Goal: Task Accomplishment & Management: Use online tool/utility

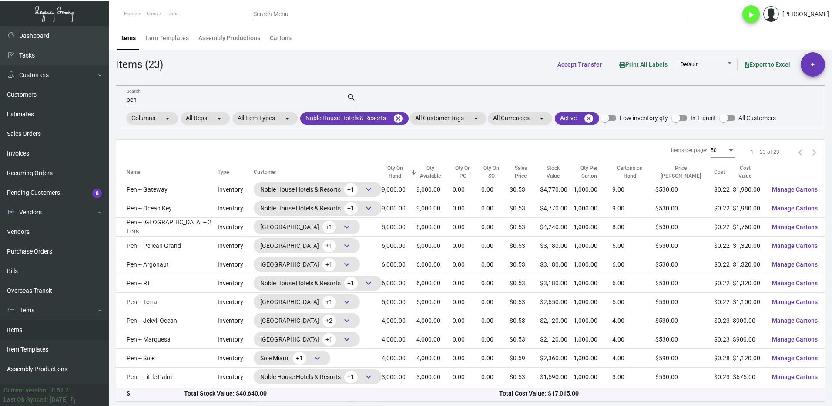
scroll to position [223, 0]
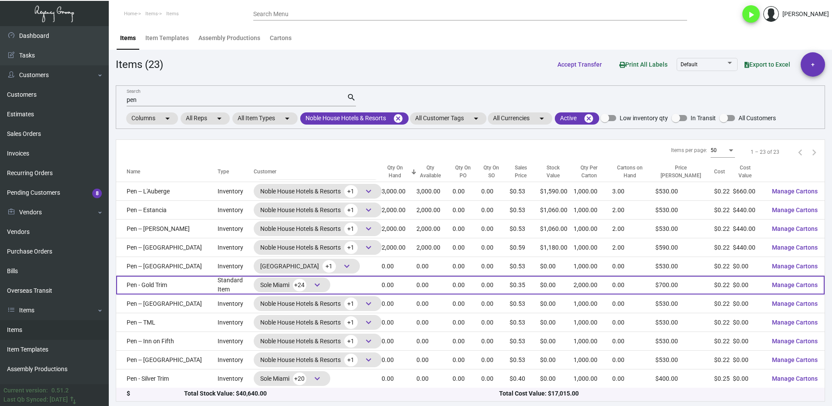
drag, startPoint x: 24, startPoint y: 327, endPoint x: 226, endPoint y: 287, distance: 206.7
click at [24, 326] on link "Items" at bounding box center [54, 330] width 109 height 20
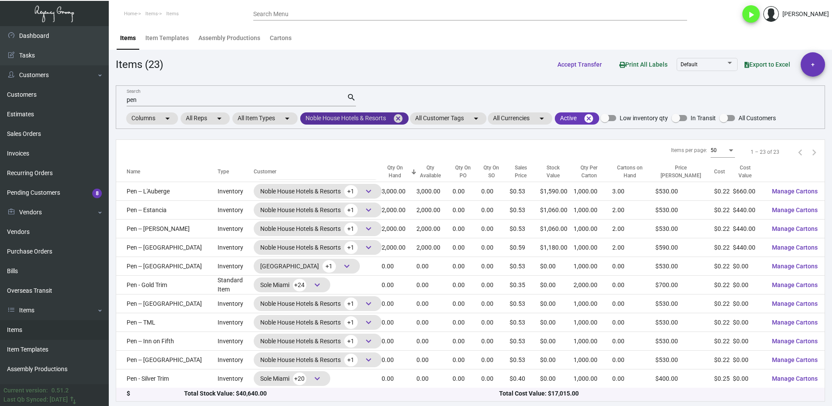
click at [399, 118] on mat-icon "cancel" at bounding box center [398, 118] width 10 height 10
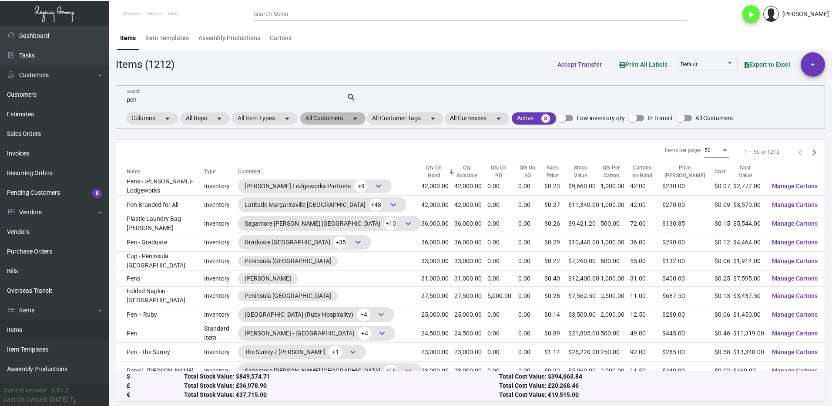
click at [320, 121] on mat-chip "All Customers arrow_drop_down" at bounding box center [332, 118] width 65 height 12
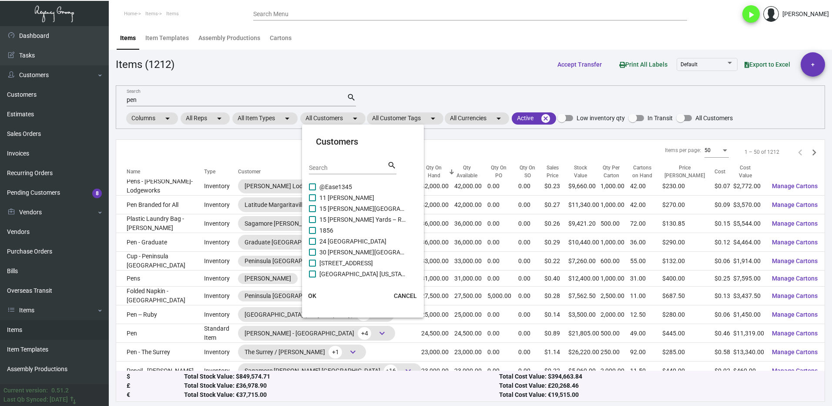
click at [340, 169] on input "Search" at bounding box center [348, 168] width 78 height 7
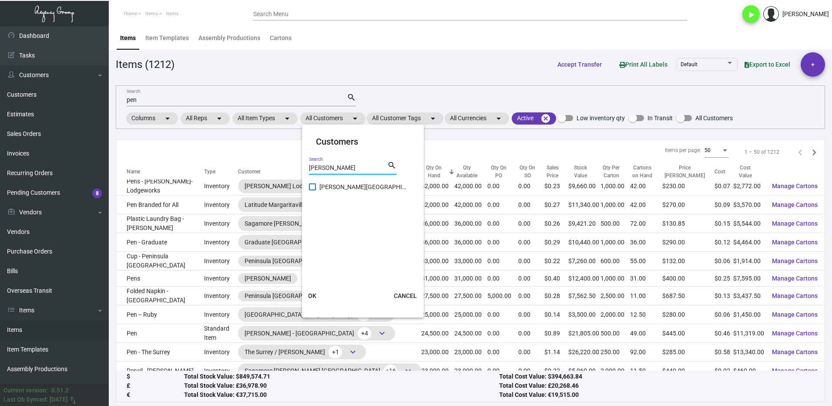
type input "[PERSON_NAME]"
click at [311, 188] on span at bounding box center [312, 186] width 7 height 7
click at [312, 190] on input "[PERSON_NAME][GEOGRAPHIC_DATA]" at bounding box center [312, 190] width 0 height 0
checkbox input "true"
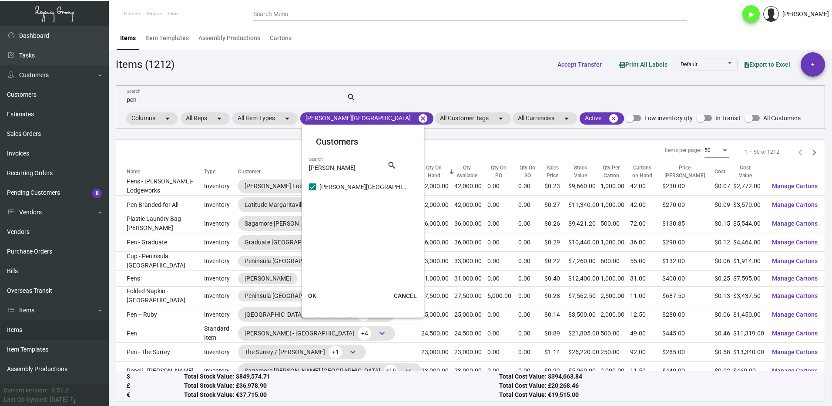
click at [315, 292] on span "OK" at bounding box center [312, 295] width 8 height 7
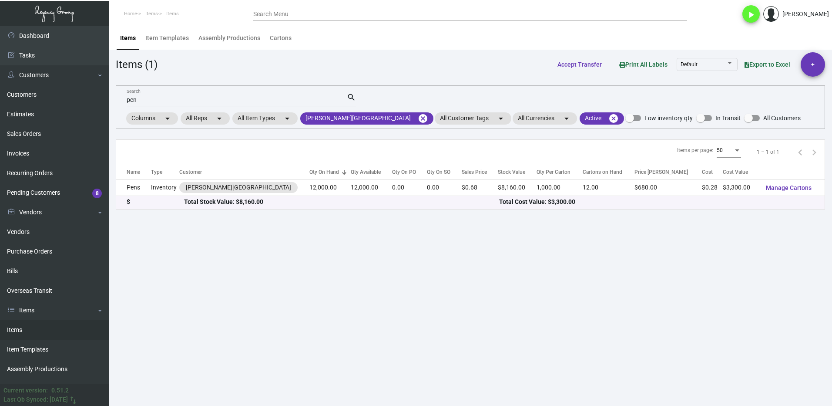
click at [150, 95] on div "pen Search" at bounding box center [237, 99] width 220 height 13
type input "p"
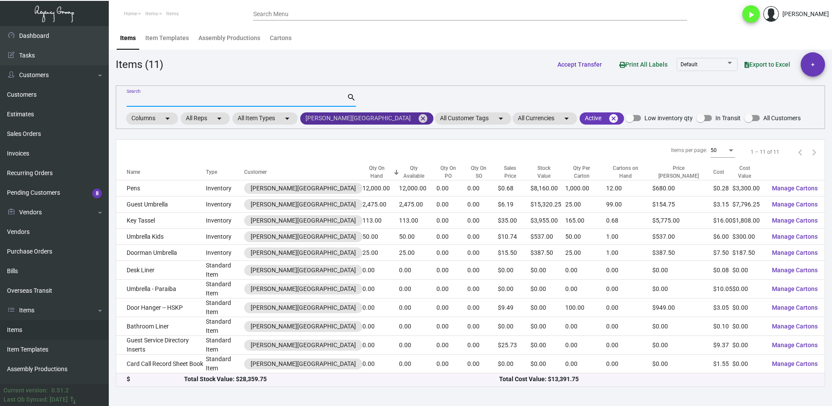
click at [418, 116] on mat-icon "cancel" at bounding box center [423, 118] width 10 height 10
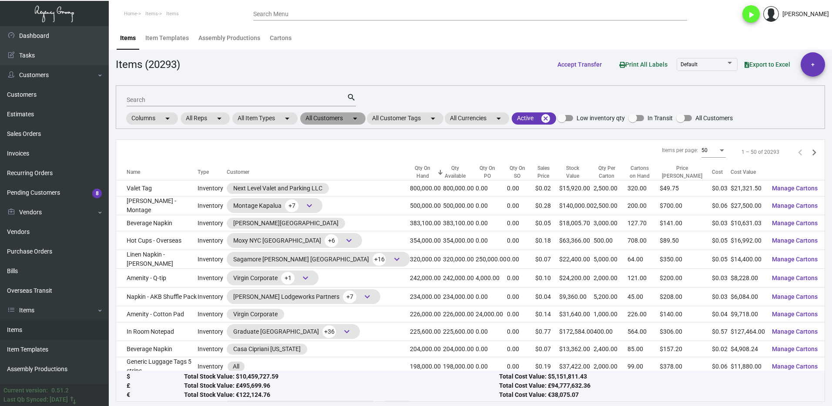
click at [316, 120] on mat-chip "All Customers arrow_drop_down" at bounding box center [332, 118] width 65 height 12
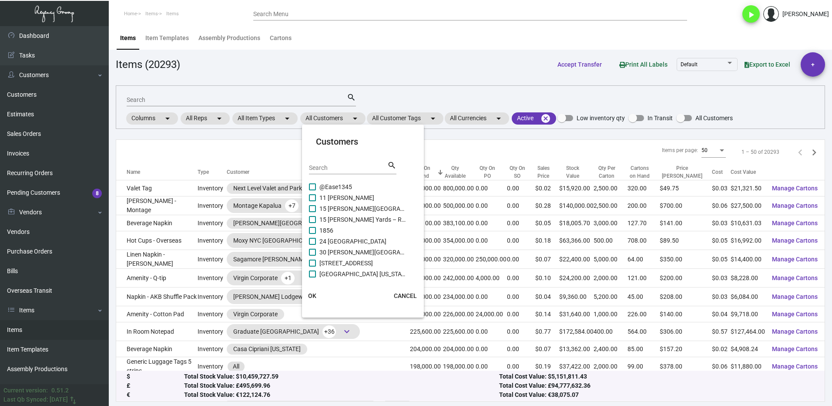
click at [322, 161] on div "Search" at bounding box center [348, 167] width 78 height 13
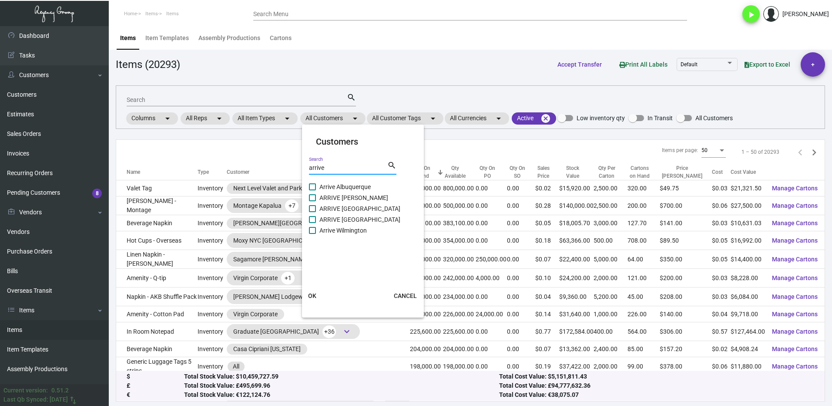
type input "arrive"
click at [316, 194] on label "ARRIVE [PERSON_NAME]" at bounding box center [357, 197] width 97 height 10
click at [312, 201] on input "ARRIVE [PERSON_NAME]" at bounding box center [312, 201] width 0 height 0
checkbox input "true"
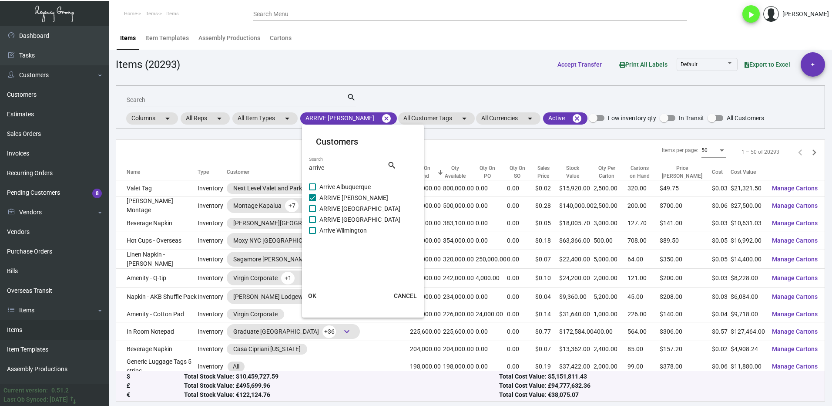
click at [317, 207] on label "ARRIVE [GEOGRAPHIC_DATA]" at bounding box center [357, 208] width 97 height 10
click at [312, 212] on input "ARRIVE [GEOGRAPHIC_DATA]" at bounding box center [312, 212] width 0 height 0
checkbox input "true"
click at [316, 218] on label "ARRIVE [GEOGRAPHIC_DATA]" at bounding box center [357, 219] width 97 height 10
click at [312, 223] on input "ARRIVE [GEOGRAPHIC_DATA]" at bounding box center [312, 223] width 0 height 0
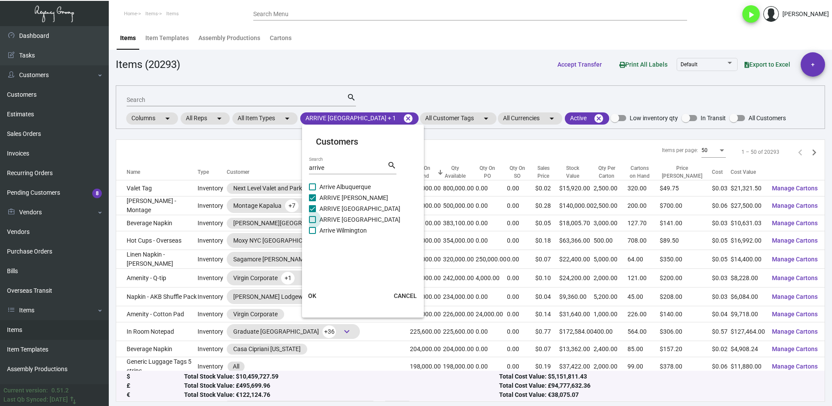
checkbox input "true"
click at [312, 233] on span at bounding box center [312, 230] width 7 height 7
click at [312, 234] on input "Arrive Wilmington" at bounding box center [312, 234] width 0 height 0
checkbox input "true"
click at [317, 186] on label "Arrive Albuquerque" at bounding box center [357, 186] width 97 height 10
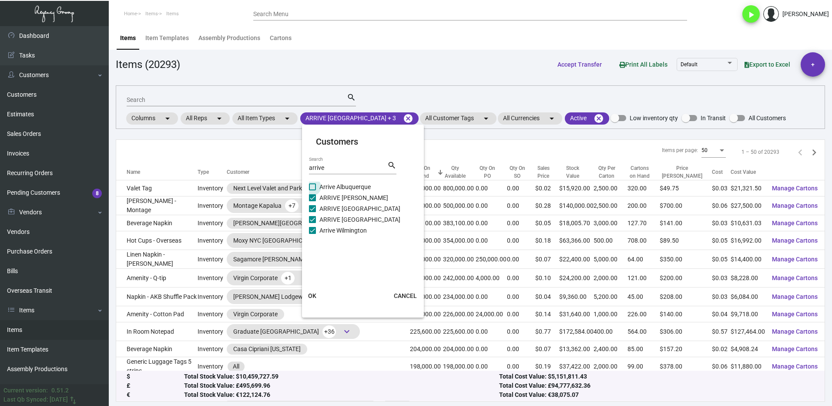
click at [312, 190] on input "Arrive Albuquerque" at bounding box center [312, 190] width 0 height 0
checkbox input "true"
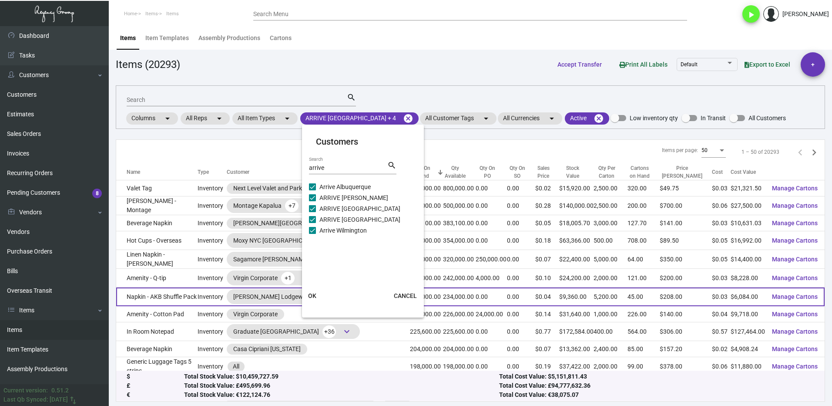
drag, startPoint x: 316, startPoint y: 292, endPoint x: 317, endPoint y: 287, distance: 4.8
click at [316, 291] on button "OK" at bounding box center [313, 296] width 28 height 16
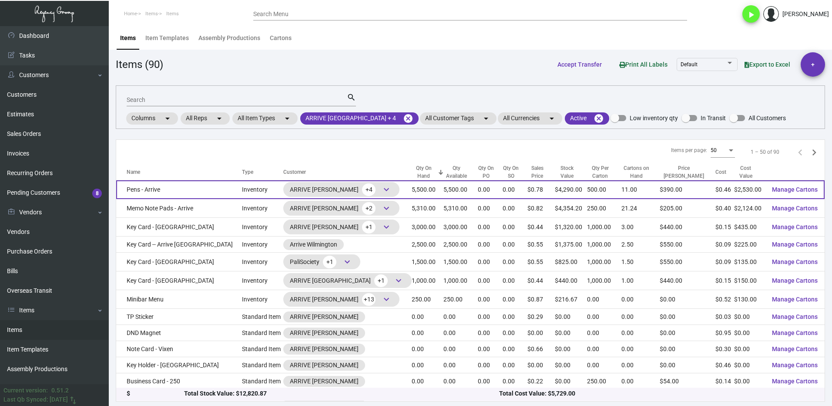
click at [211, 193] on td "Pens - Arrive" at bounding box center [179, 189] width 126 height 19
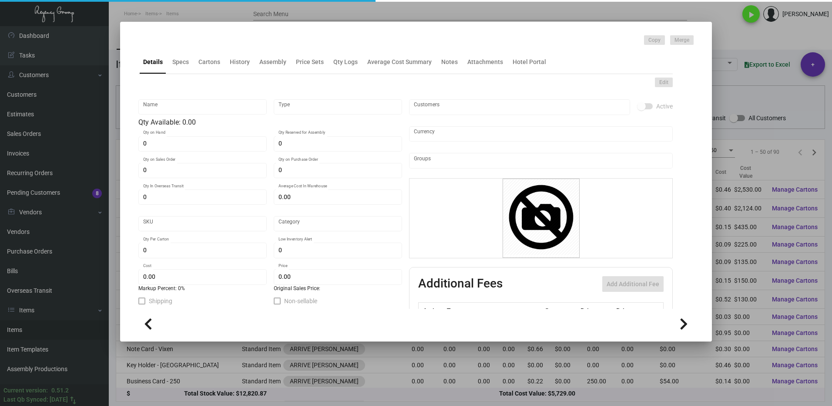
type input "Pens - Arrive"
type input "Inventory"
type input "5,500"
type input "$ 0.46"
type input "Arrive A -Pen-80"
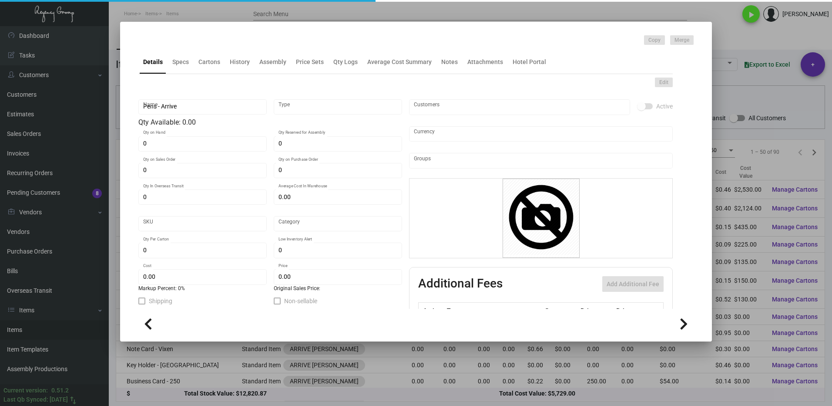
type input "Standard"
type input "500"
type input "$ 0.46"
type input "$ 0.78"
checkbox input "true"
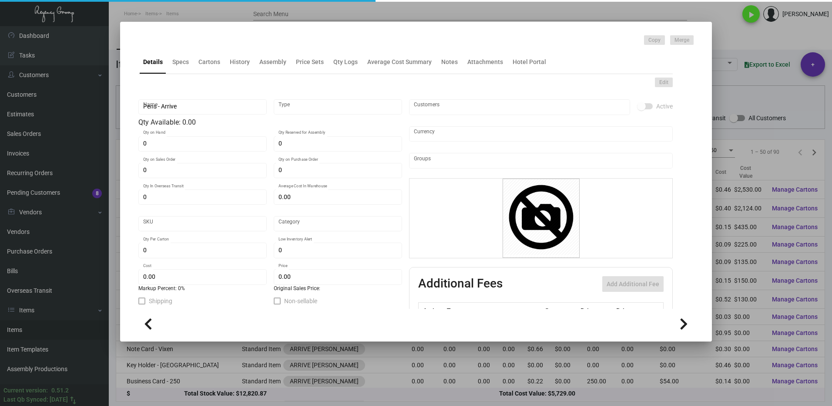
checkbox input "true"
type input "United States Dollar $"
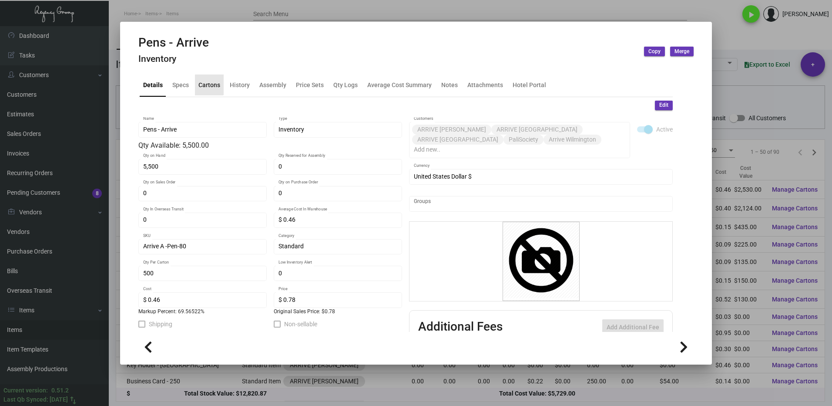
click at [206, 83] on div "Cartons" at bounding box center [209, 84] width 22 height 9
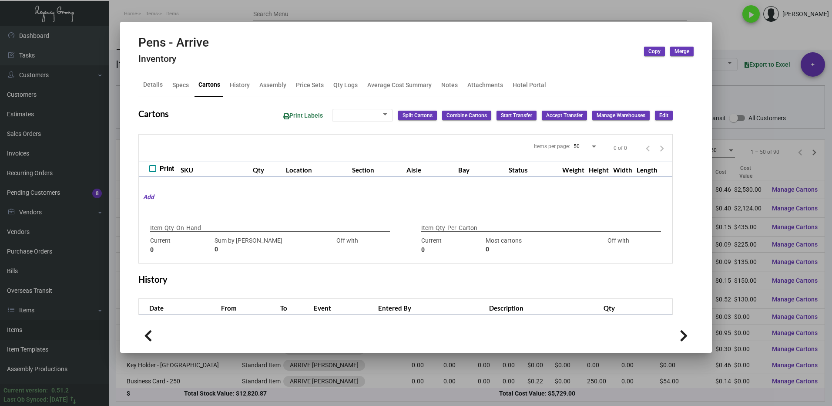
checkbox input "true"
type input "5,500"
type input "5500"
type input "0"
type input "500"
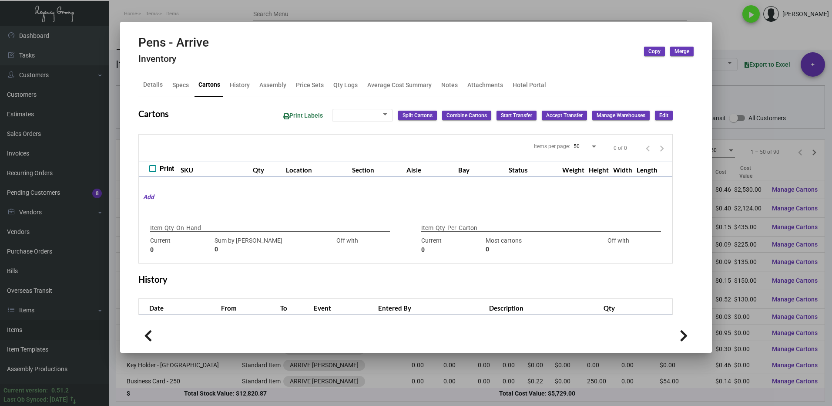
type input "500"
type input "0"
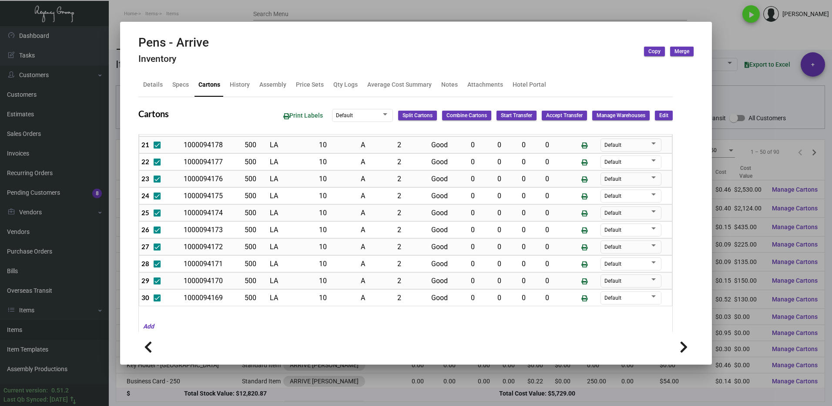
scroll to position [293, 0]
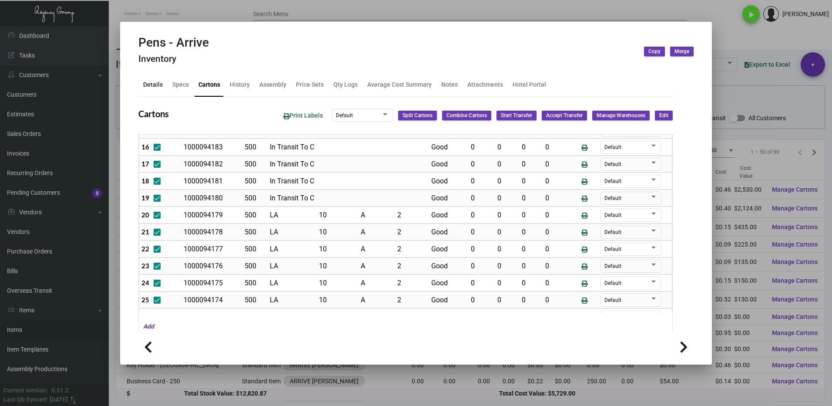
click at [145, 84] on div "Details" at bounding box center [153, 84] width 20 height 9
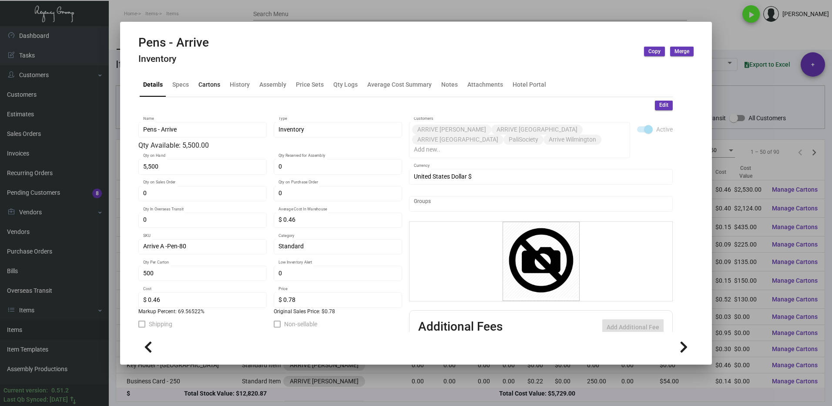
click at [206, 88] on div "Cartons" at bounding box center [209, 84] width 22 height 9
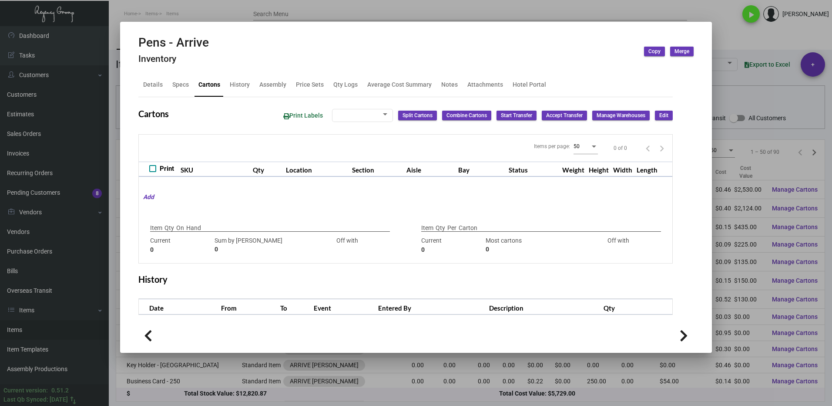
checkbox input "true"
type input "5,500"
type input "5500"
type input "0"
type input "500"
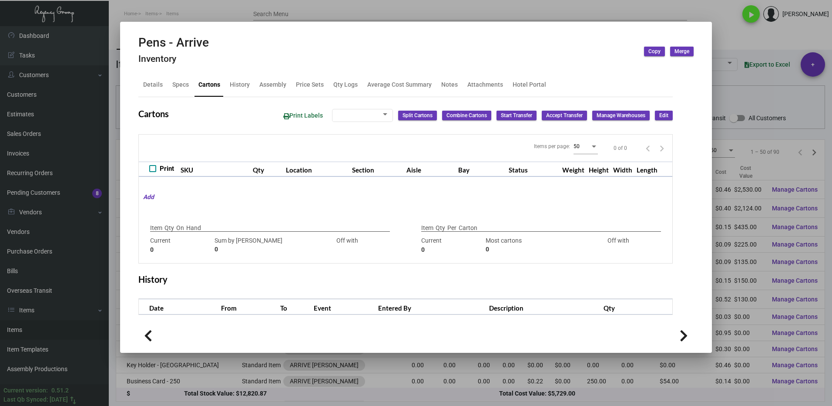
type input "500"
type input "0"
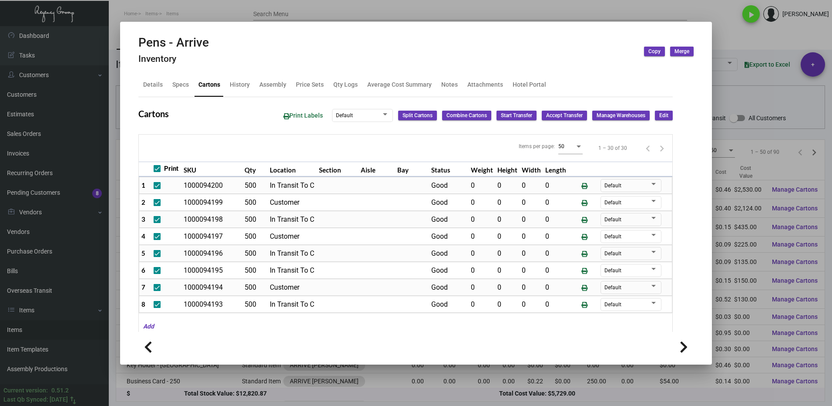
scroll to position [42, 0]
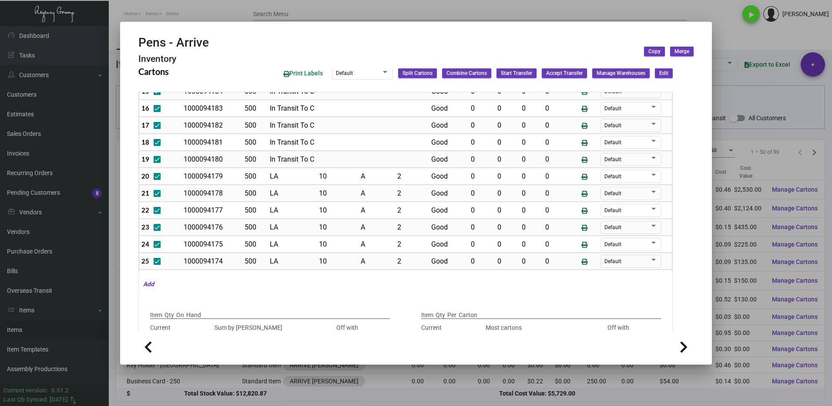
click at [741, 23] on div at bounding box center [416, 203] width 832 height 406
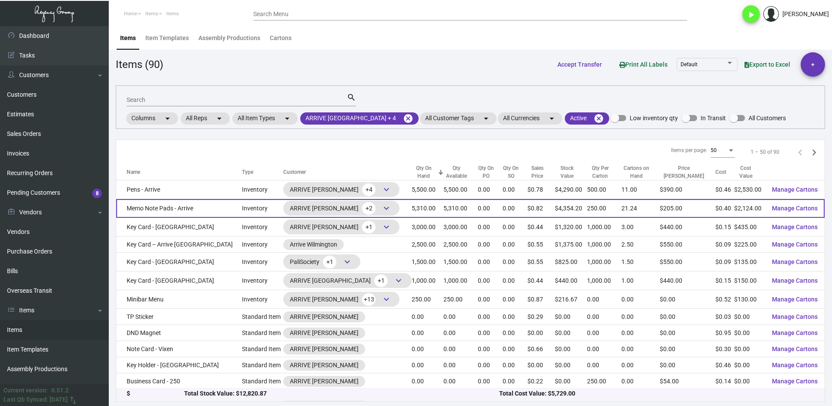
click at [217, 207] on td "Memo Note Pads - Arrive" at bounding box center [179, 208] width 126 height 19
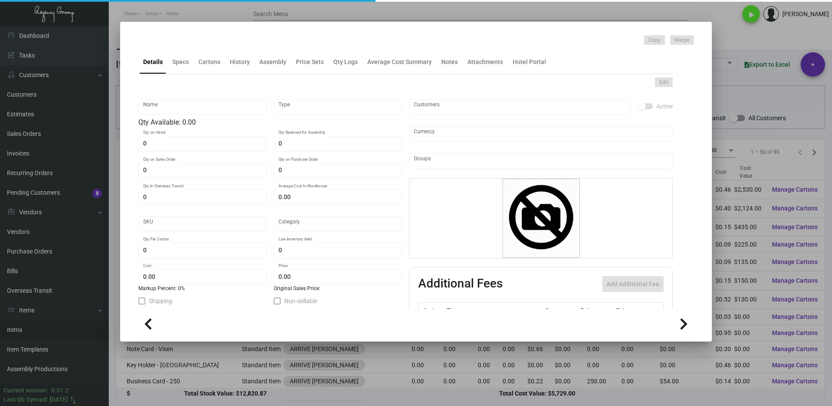
type input "Memo Note Pads - Arrive"
type input "Inventory"
type input "5,310"
type input "$ 0.40"
type input "Arrive A -Notepad-22"
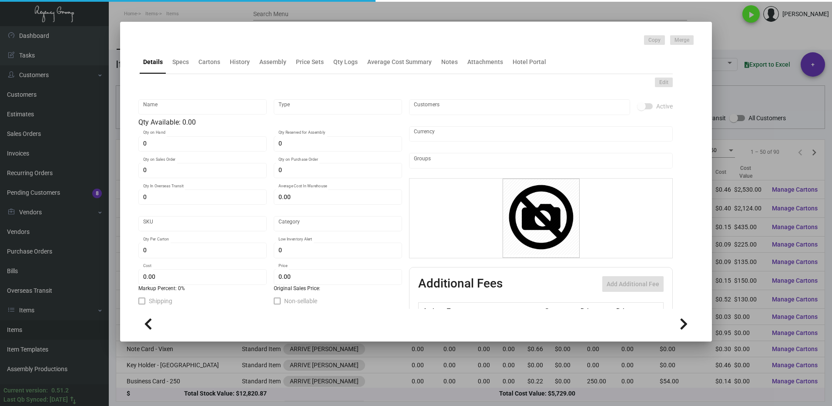
type input "Standard"
type input "250"
type input "$ 0.40"
type input "$ 0.82"
checkbox input "true"
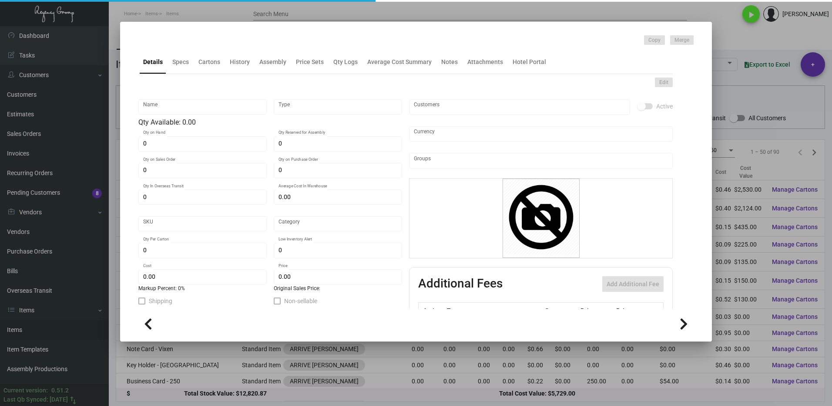
checkbox input "true"
type input "United States Dollar $"
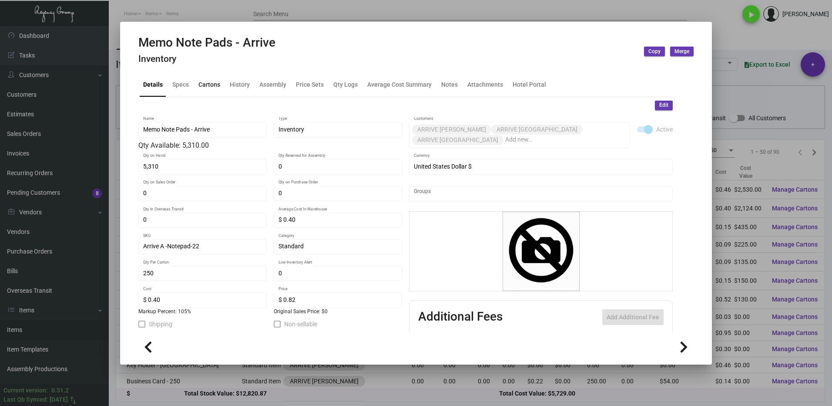
click at [201, 88] on div "Cartons" at bounding box center [209, 84] width 22 height 9
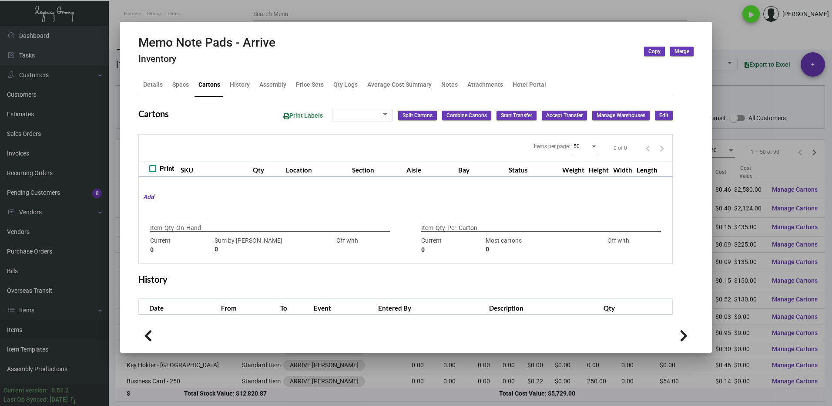
type input "5,310"
type input "5000"
type input "+310"
type input "250"
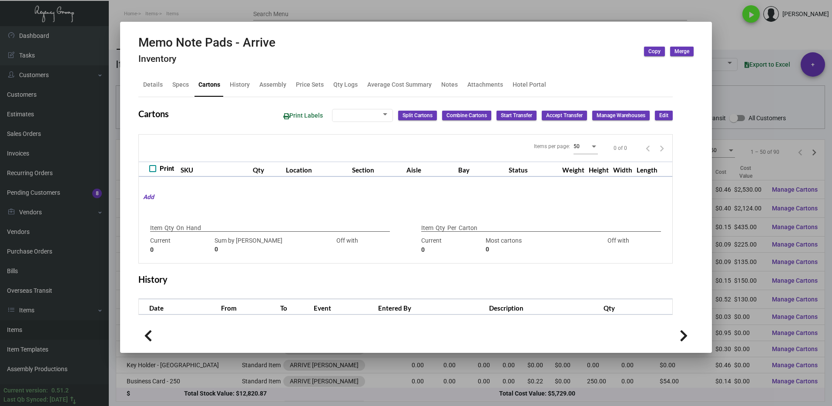
type input "0"
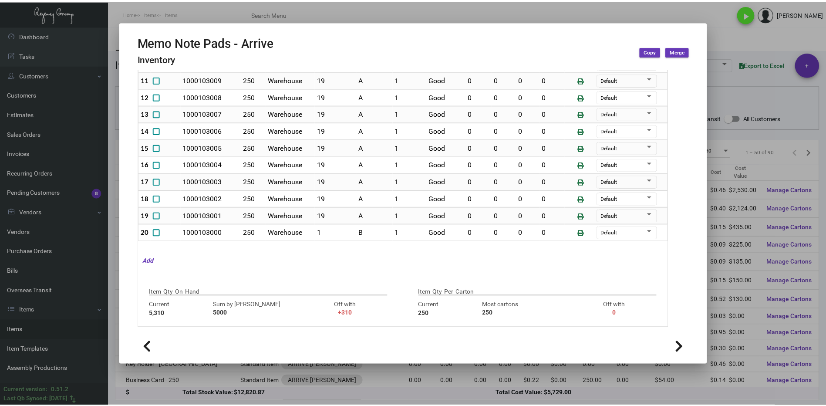
scroll to position [141, 0]
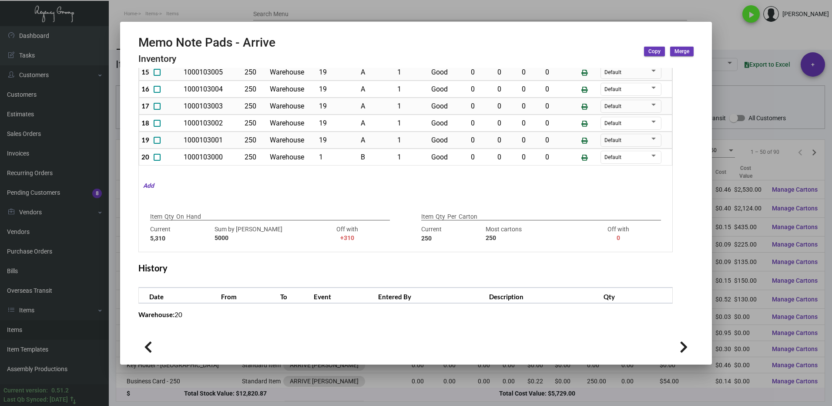
click at [716, 34] on div at bounding box center [416, 203] width 832 height 406
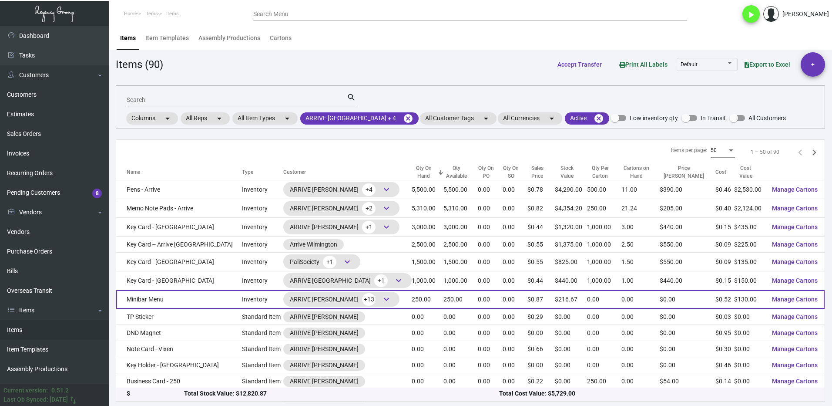
click at [180, 299] on td "Minibar Menu" at bounding box center [179, 299] width 126 height 19
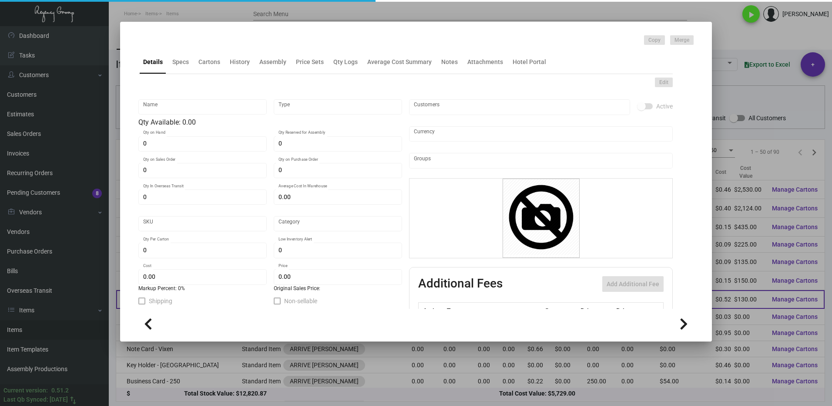
type input "Minibar Menu"
type input "Inventory"
type input "250"
type input "$ 0.00"
type input "Standard"
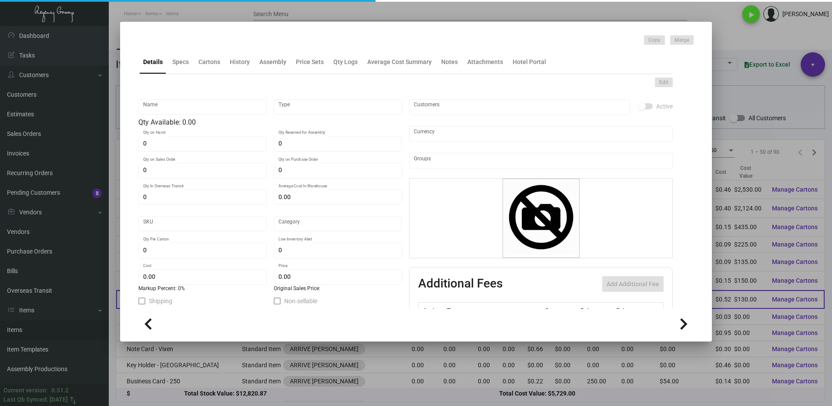
type input "$ 0.52"
type input "$ 0.86667"
checkbox input "true"
type input "United States Dollar $"
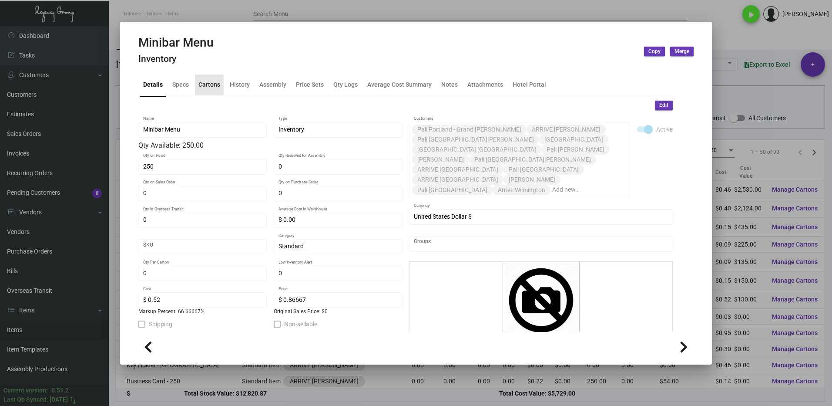
click at [208, 87] on div "Cartons" at bounding box center [209, 84] width 22 height 9
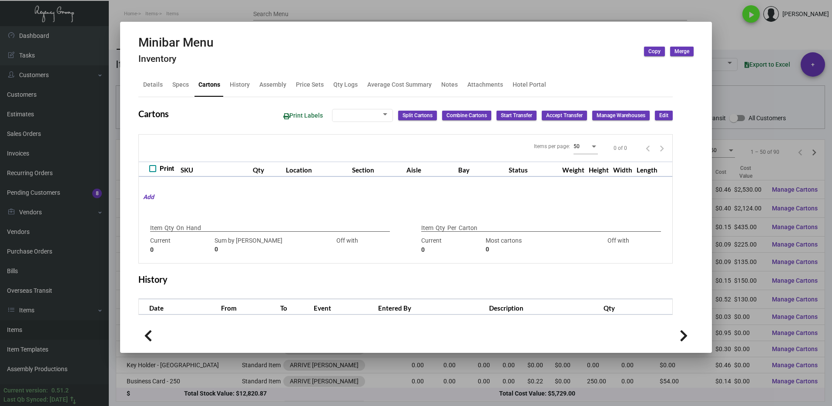
checkbox input "true"
type input "250"
type input "0"
type input "250"
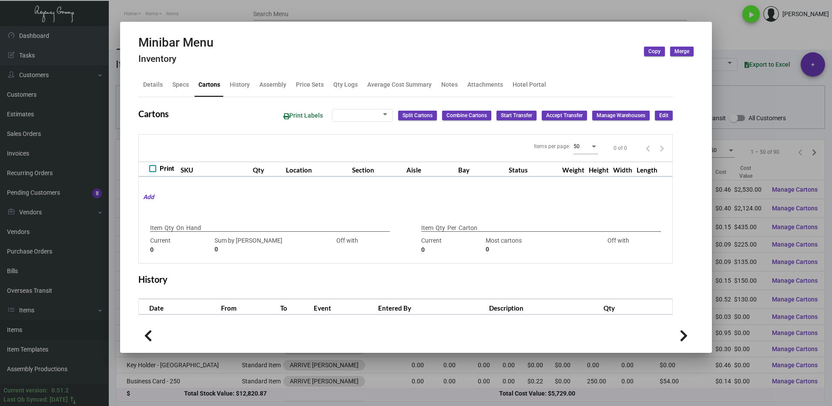
type input "-250"
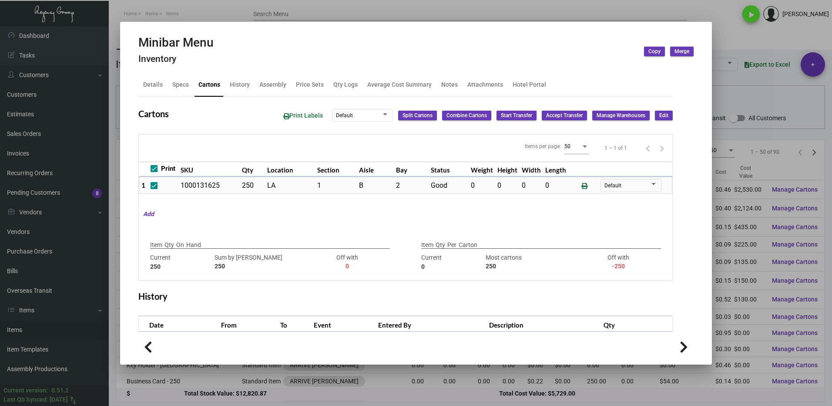
click at [92, 311] on div at bounding box center [416, 203] width 832 height 406
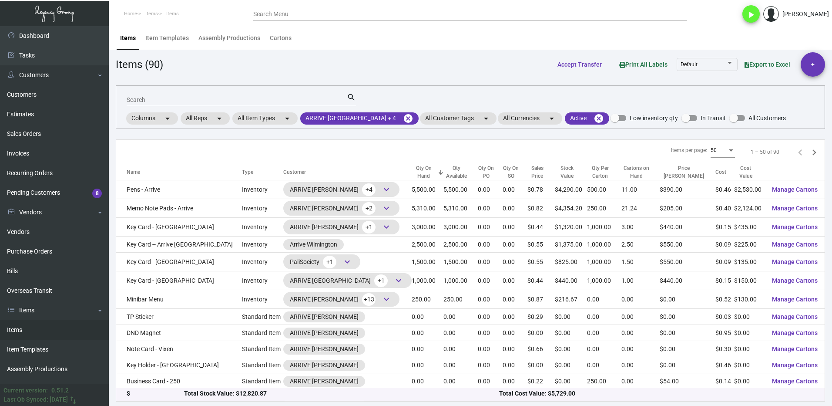
click at [92, 311] on link "Items" at bounding box center [54, 310] width 109 height 20
click at [32, 368] on link "Management" at bounding box center [54, 369] width 109 height 20
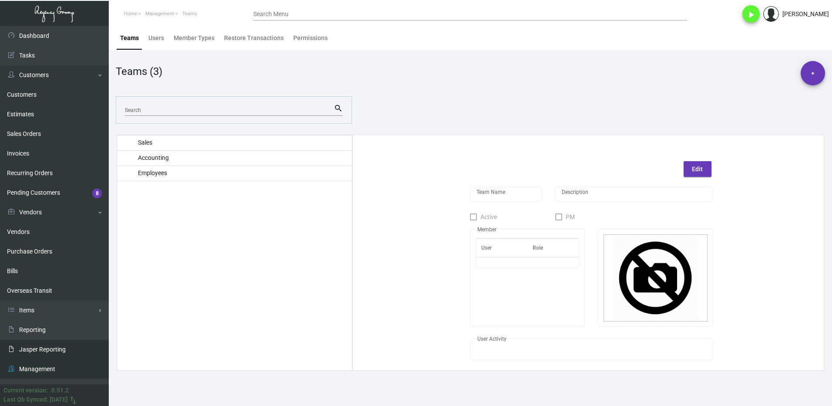
type input "Sales"
checkbox input "true"
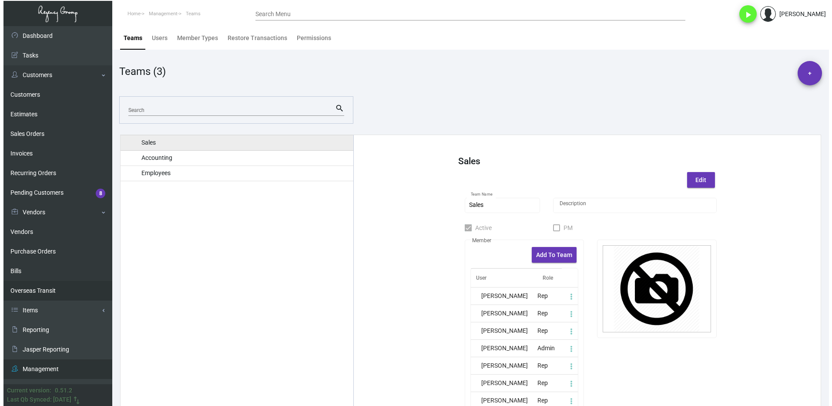
scroll to position [14, 0]
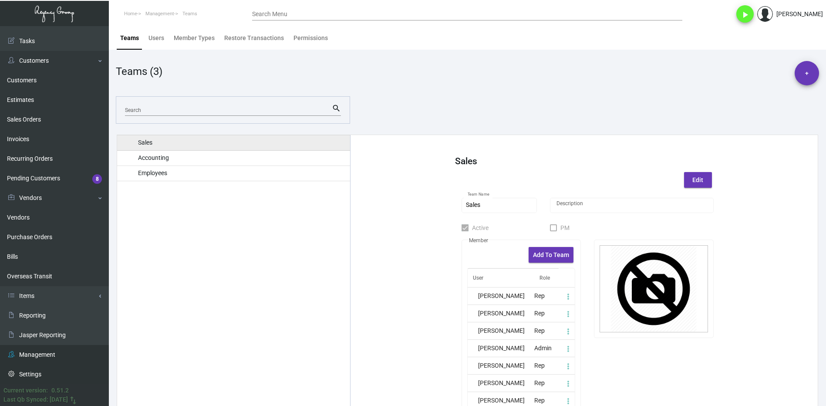
click at [47, 374] on link "Settings" at bounding box center [54, 374] width 109 height 20
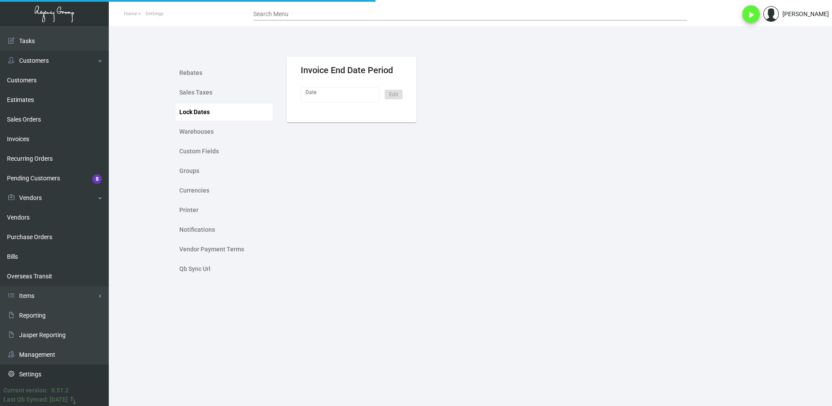
type input "[DATE]"
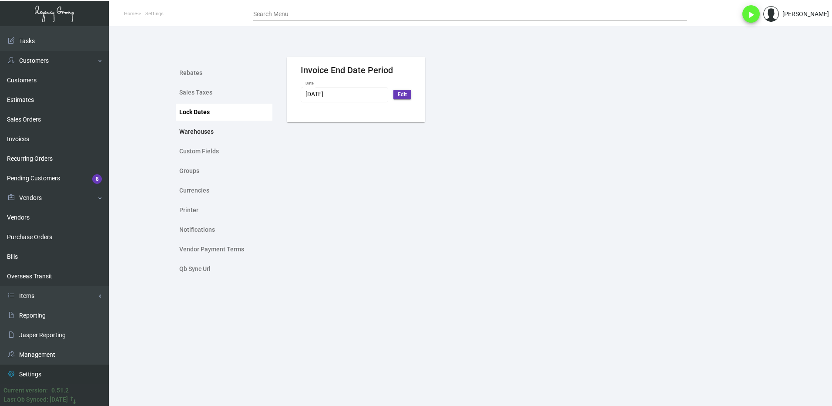
click at [188, 133] on div "Warehouses" at bounding box center [196, 131] width 34 height 9
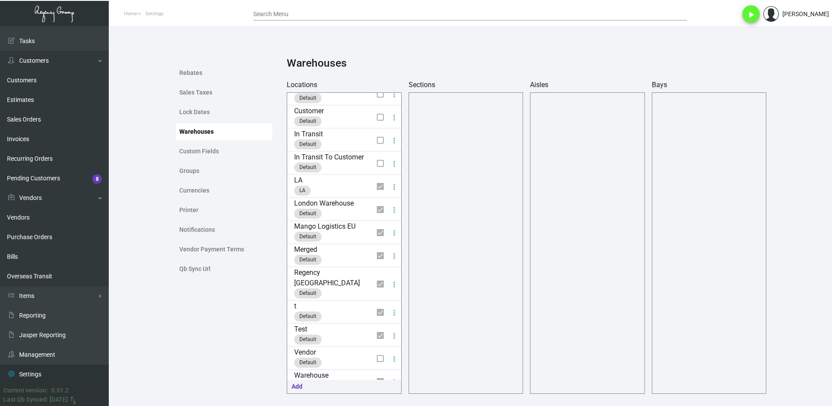
scroll to position [13, 0]
click at [329, 187] on div "LA LA" at bounding box center [347, 183] width 107 height 22
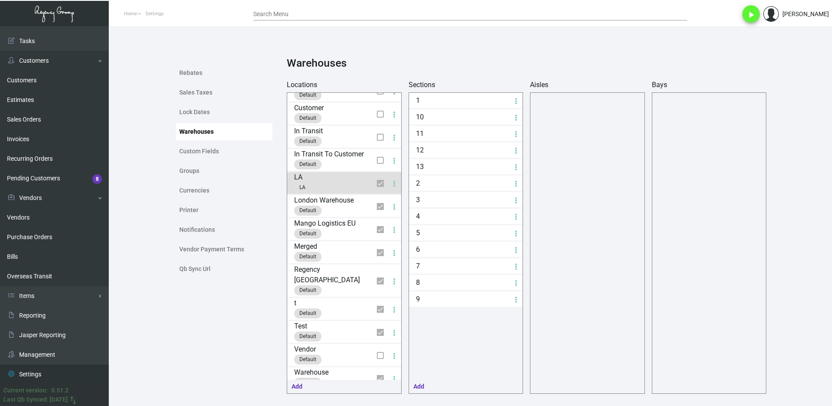
click at [460, 102] on li "1" at bounding box center [466, 100] width 114 height 15
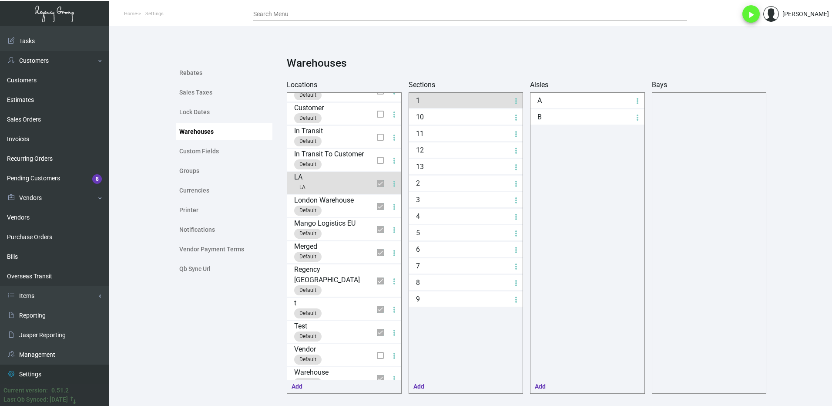
click at [609, 101] on li "A" at bounding box center [588, 100] width 114 height 15
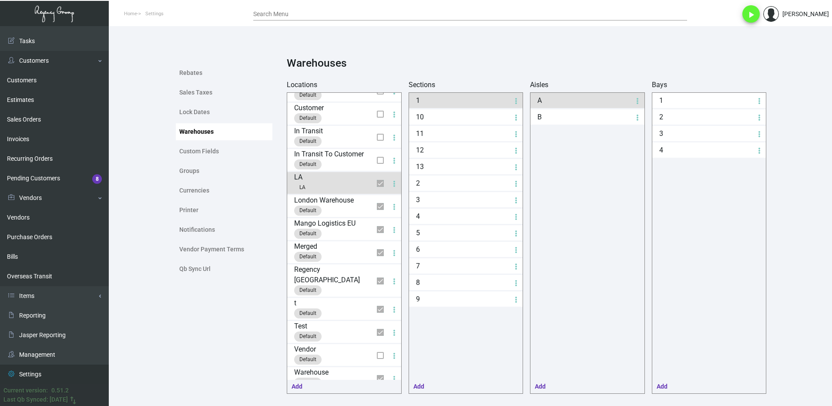
click at [602, 117] on li "B" at bounding box center [588, 116] width 114 height 15
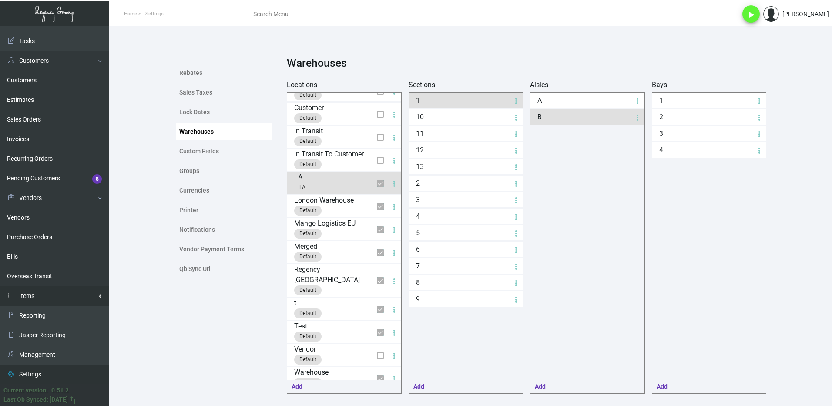
scroll to position [0, 0]
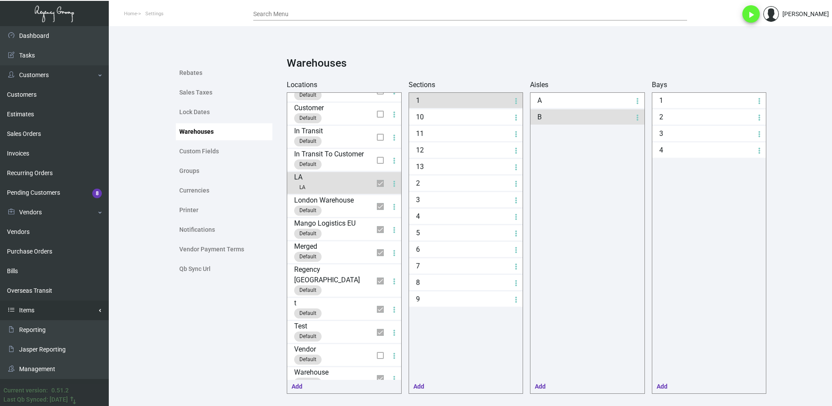
click at [43, 312] on link "Items" at bounding box center [54, 310] width 109 height 20
click at [24, 322] on link "Items" at bounding box center [54, 330] width 109 height 20
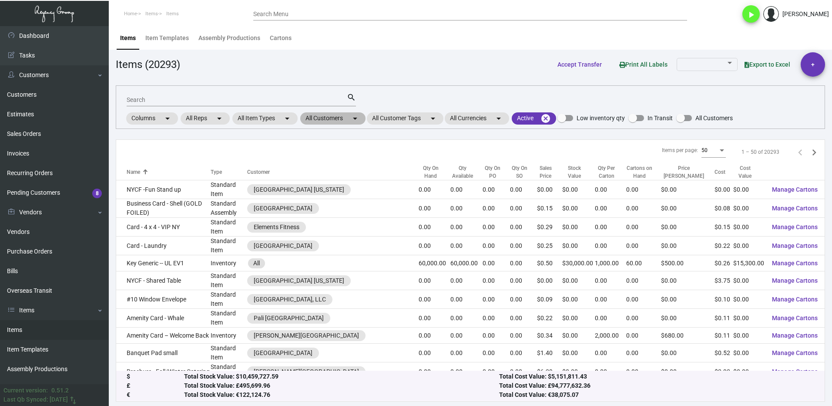
click at [332, 118] on mat-chip "All Customers arrow_drop_down" at bounding box center [332, 118] width 65 height 12
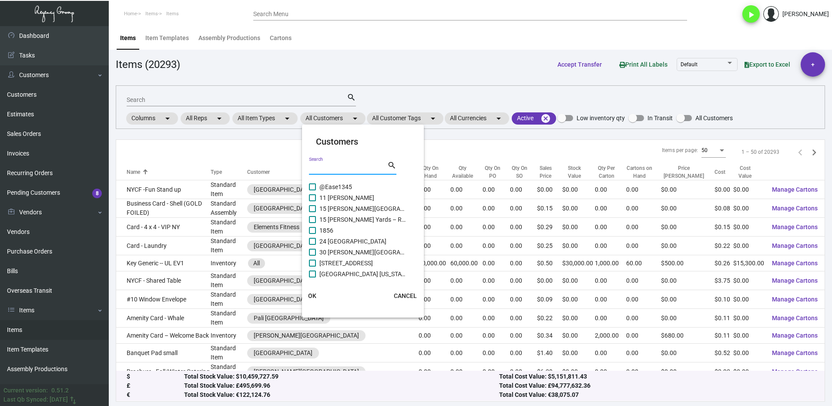
click at [324, 165] on input "Search" at bounding box center [348, 168] width 78 height 7
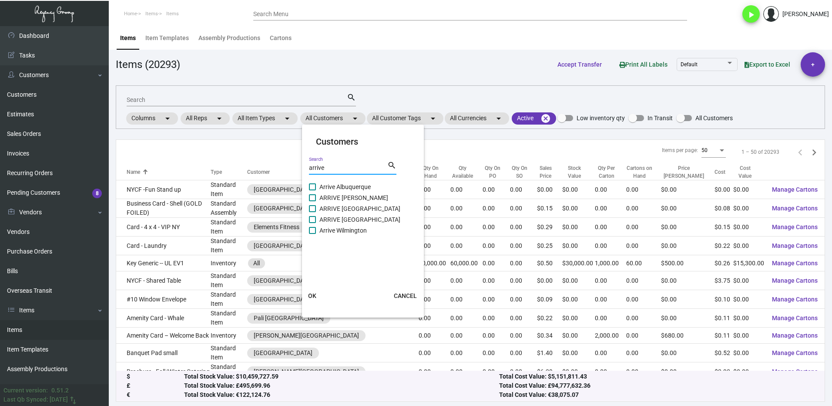
type input "arrive"
click at [317, 188] on label "Arrive Albuquerque" at bounding box center [357, 186] width 97 height 10
click at [312, 190] on input "Arrive Albuquerque" at bounding box center [312, 190] width 0 height 0
checkbox input "true"
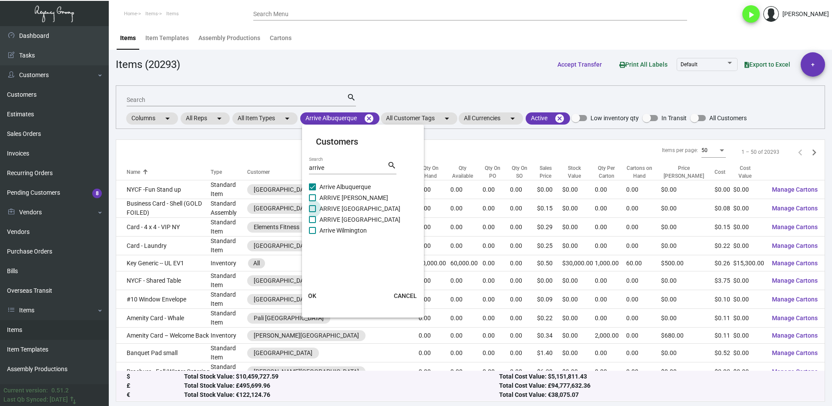
click at [324, 204] on span "ARRIVE [GEOGRAPHIC_DATA]" at bounding box center [362, 208] width 87 height 10
click at [312, 212] on input "ARRIVE [GEOGRAPHIC_DATA]" at bounding box center [312, 212] width 0 height 0
checkbox input "true"
click at [315, 199] on span at bounding box center [312, 197] width 7 height 7
click at [312, 201] on input "ARRIVE [PERSON_NAME]" at bounding box center [312, 201] width 0 height 0
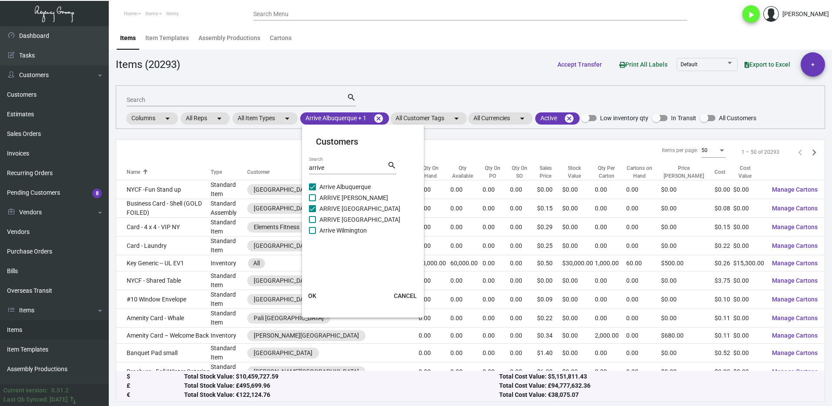
checkbox input "true"
click at [318, 218] on label "ARRIVE [GEOGRAPHIC_DATA]" at bounding box center [357, 219] width 97 height 10
click at [312, 223] on input "ARRIVE [GEOGRAPHIC_DATA]" at bounding box center [312, 223] width 0 height 0
checkbox input "true"
click at [313, 230] on span at bounding box center [312, 230] width 7 height 7
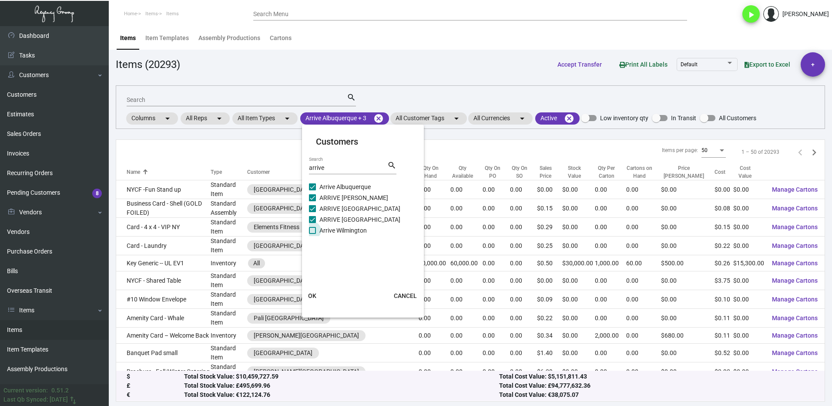
click at [312, 234] on input "Arrive Wilmington" at bounding box center [312, 234] width 0 height 0
checkbox input "true"
click at [322, 292] on button "OK" at bounding box center [313, 296] width 28 height 16
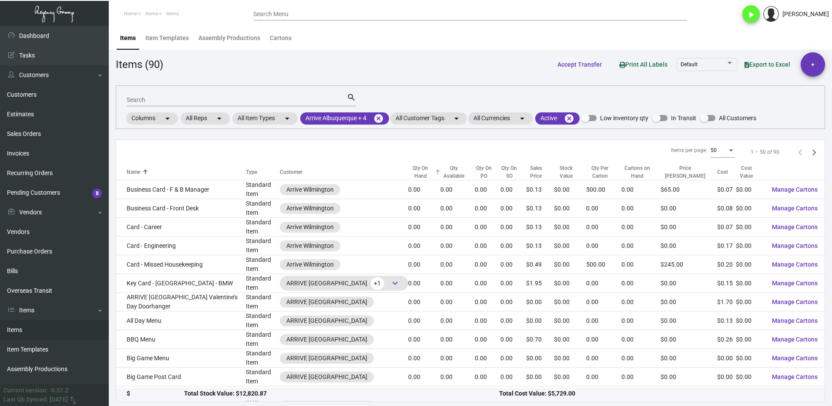
click at [417, 172] on div "Qty On Hand" at bounding box center [424, 172] width 32 height 16
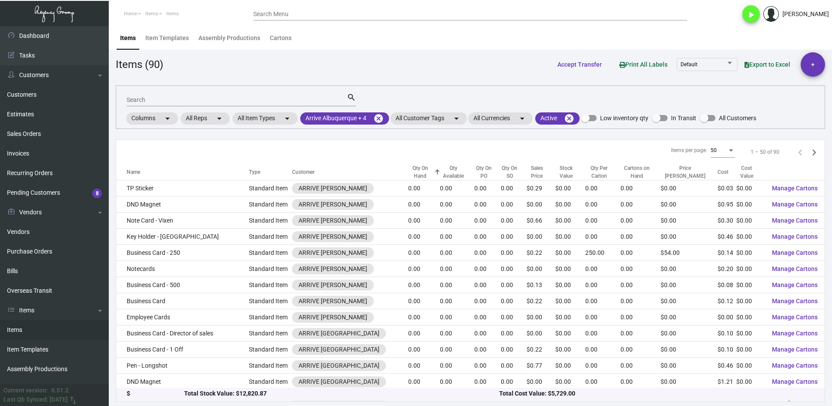
click at [435, 172] on div at bounding box center [437, 171] width 5 height 5
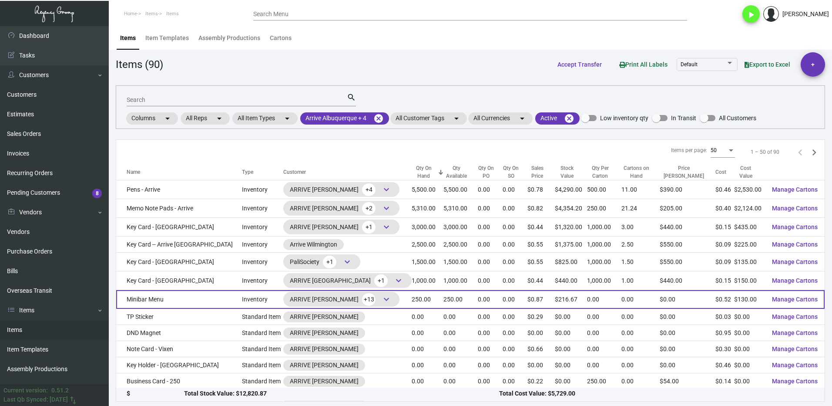
click at [194, 296] on td "Minibar Menu" at bounding box center [179, 299] width 126 height 19
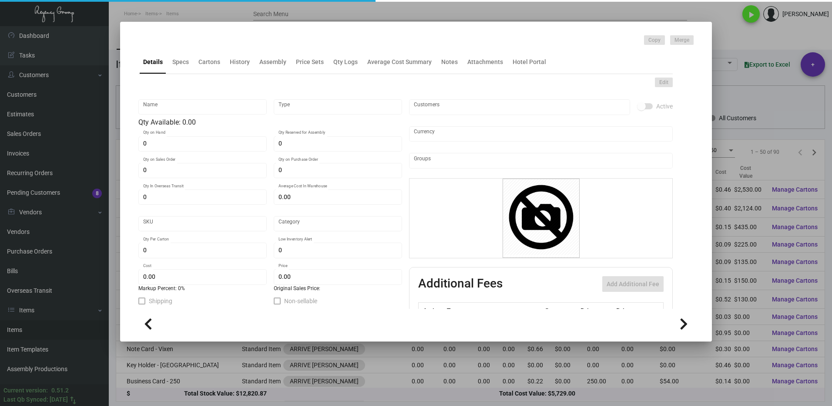
type input "Minibar Menu"
type input "Inventory"
type input "250"
type input "$ 0.00"
type input "Standard"
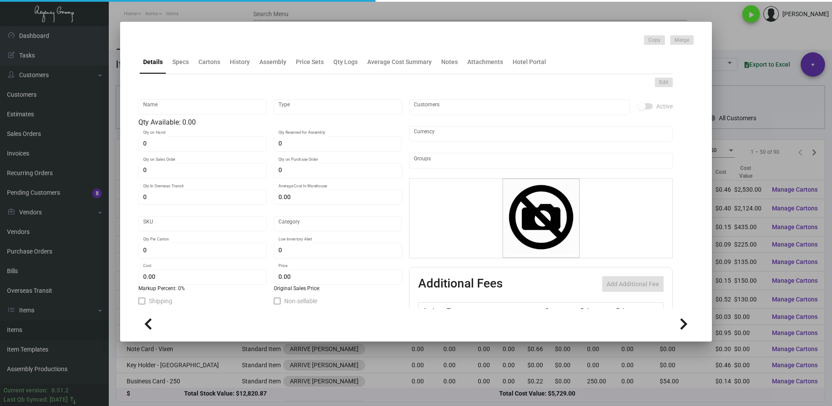
type input "$ 0.52"
type input "$ 0.86667"
checkbox input "true"
type input "United States Dollar $"
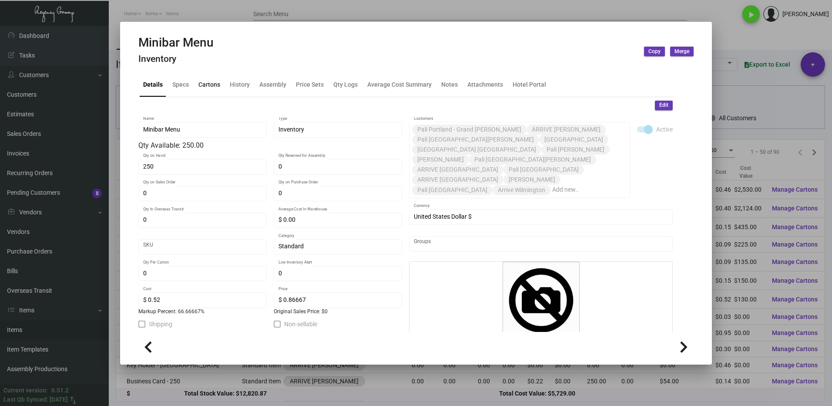
click at [208, 87] on div "Cartons" at bounding box center [209, 84] width 22 height 9
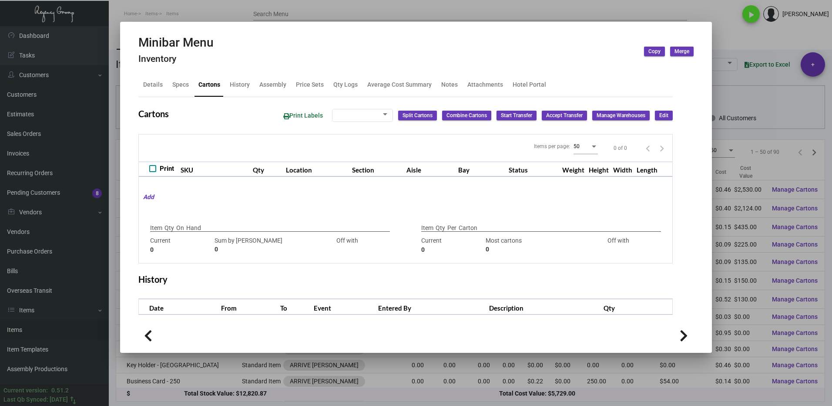
checkbox input "true"
type input "250"
type input "0"
type input "250"
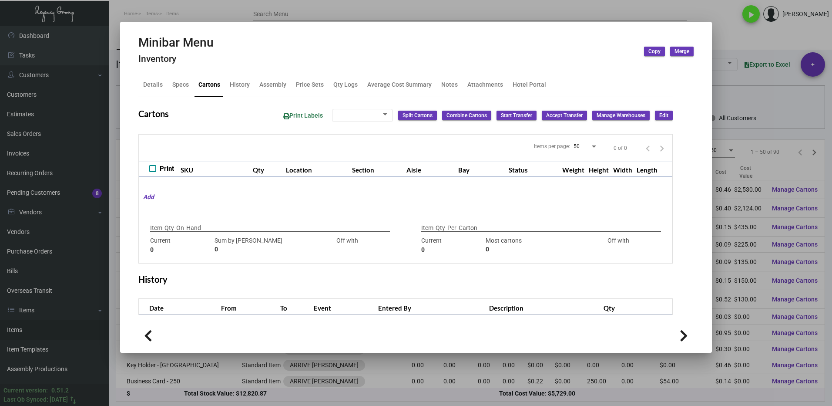
type input "-250"
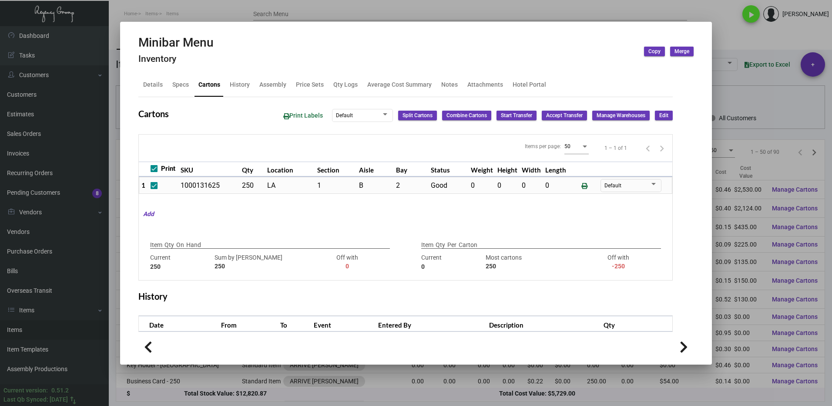
click at [721, 40] on div at bounding box center [416, 203] width 832 height 406
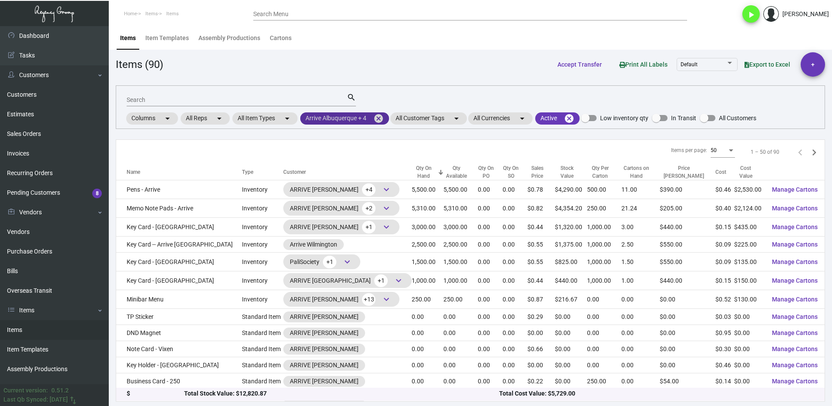
drag, startPoint x: 380, startPoint y: 118, endPoint x: 344, endPoint y: 114, distance: 36.8
click at [379, 117] on mat-icon "cancel" at bounding box center [378, 118] width 10 height 10
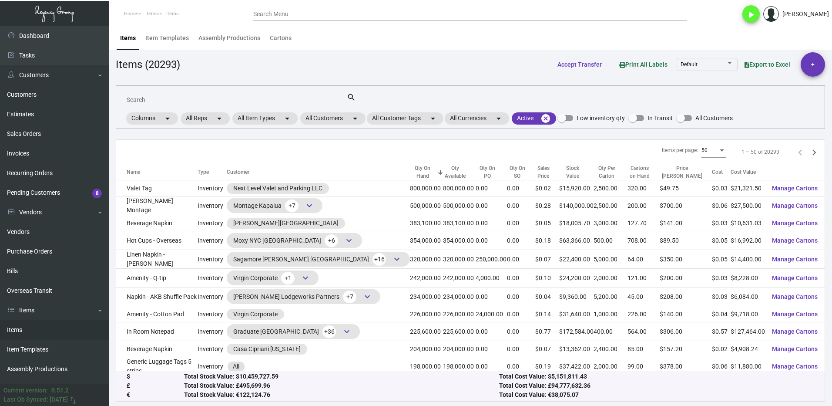
click at [155, 97] on input "Search" at bounding box center [237, 100] width 220 height 7
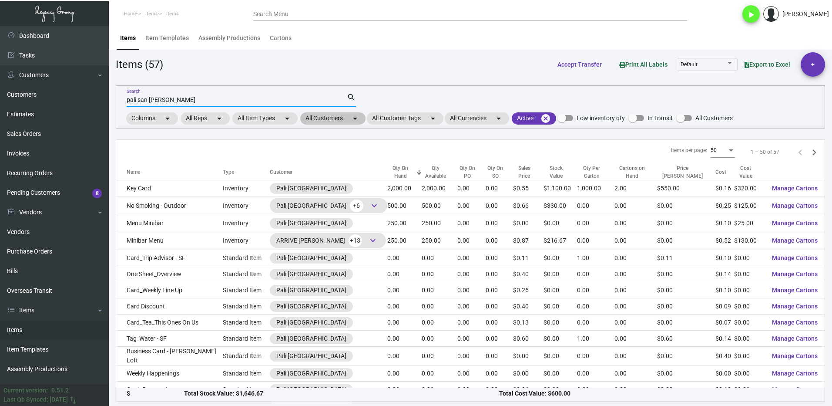
type input "pali san [PERSON_NAME]"
click at [332, 120] on mat-chip "All Customers arrow_drop_down" at bounding box center [332, 118] width 65 height 12
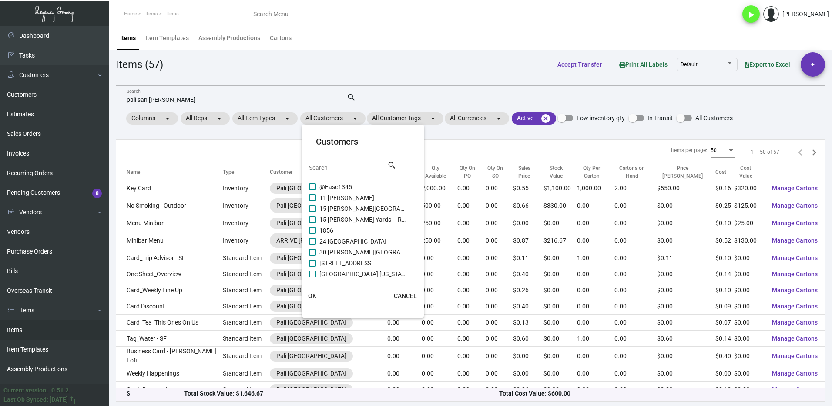
click at [333, 166] on input "Search" at bounding box center [348, 168] width 78 height 7
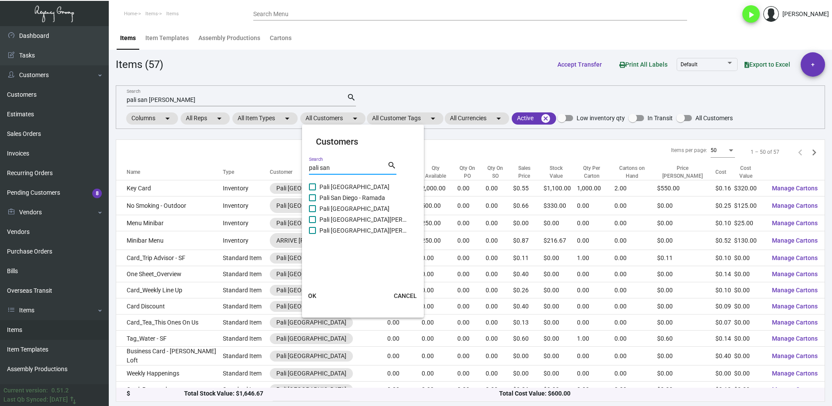
type input "pali san"
click at [317, 199] on label "Pali San Diego - Ramada" at bounding box center [357, 197] width 97 height 10
click at [312, 201] on input "Pali San Diego - Ramada" at bounding box center [312, 201] width 0 height 0
checkbox input "true"
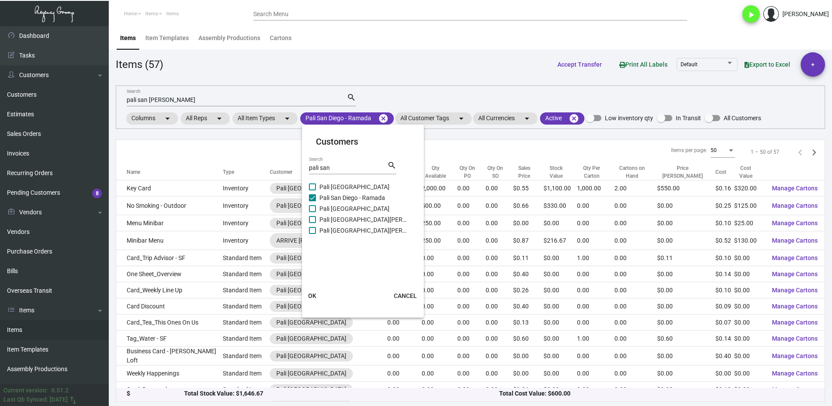
click at [316, 185] on label "Pali [GEOGRAPHIC_DATA]" at bounding box center [357, 186] width 97 height 10
click at [312, 190] on input "Pali [GEOGRAPHIC_DATA]" at bounding box center [312, 190] width 0 height 0
checkbox input "true"
click at [318, 210] on label "Pali [GEOGRAPHIC_DATA]" at bounding box center [357, 208] width 97 height 10
click at [312, 212] on input "Pali [GEOGRAPHIC_DATA]" at bounding box center [312, 212] width 0 height 0
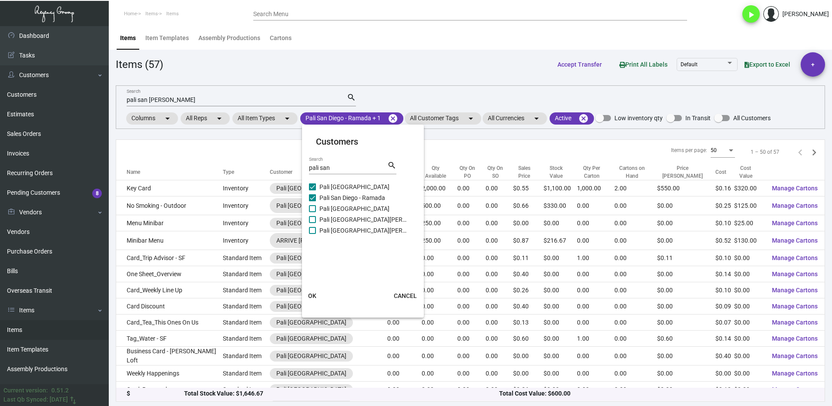
checkbox input "true"
click at [314, 221] on span at bounding box center [312, 219] width 7 height 7
click at [312, 223] on input "Pali [GEOGRAPHIC_DATA][PERSON_NAME]" at bounding box center [312, 223] width 0 height 0
checkbox input "true"
click at [318, 229] on label "Pali [GEOGRAPHIC_DATA][PERSON_NAME]" at bounding box center [357, 230] width 97 height 10
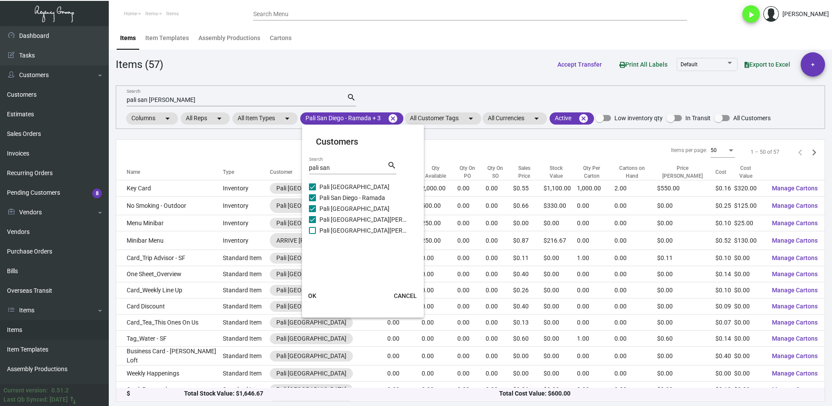
click at [312, 234] on input "Pali [GEOGRAPHIC_DATA][PERSON_NAME]" at bounding box center [312, 234] width 0 height 0
checkbox input "true"
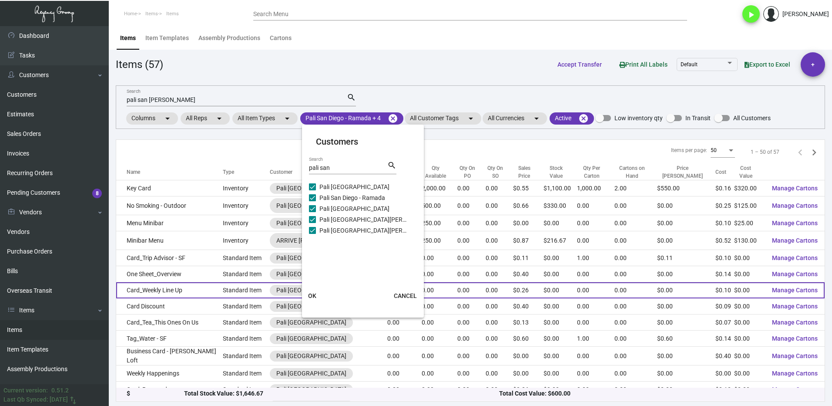
click at [318, 292] on button "OK" at bounding box center [313, 296] width 28 height 16
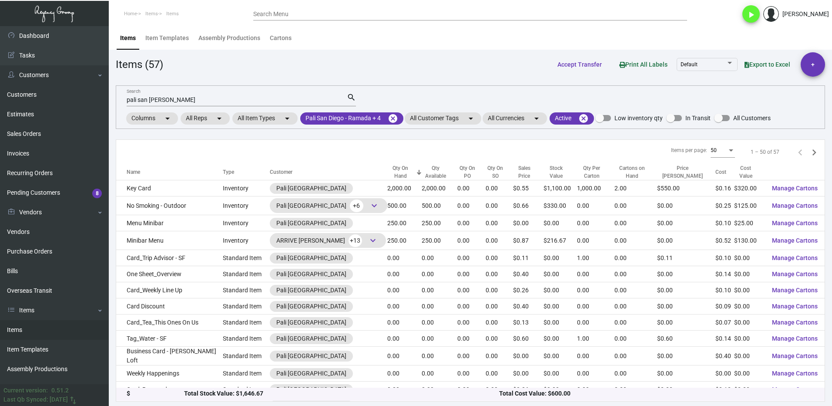
click at [175, 99] on input "pali san [PERSON_NAME]" at bounding box center [237, 100] width 220 height 7
type input "p"
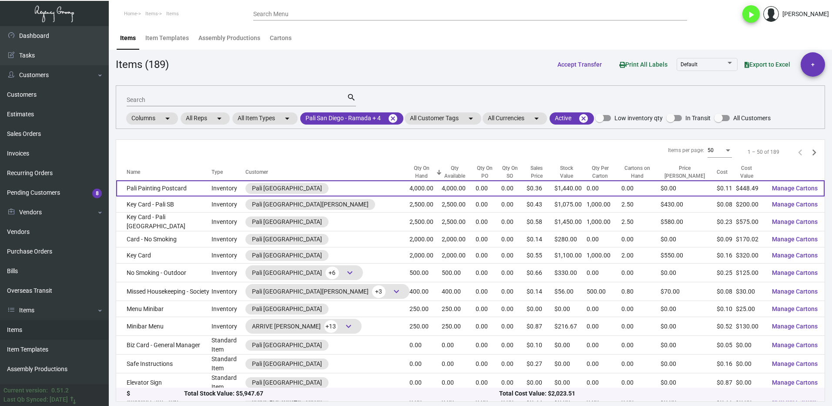
click at [198, 191] on td "Pali Painting Postcard" at bounding box center [163, 188] width 95 height 16
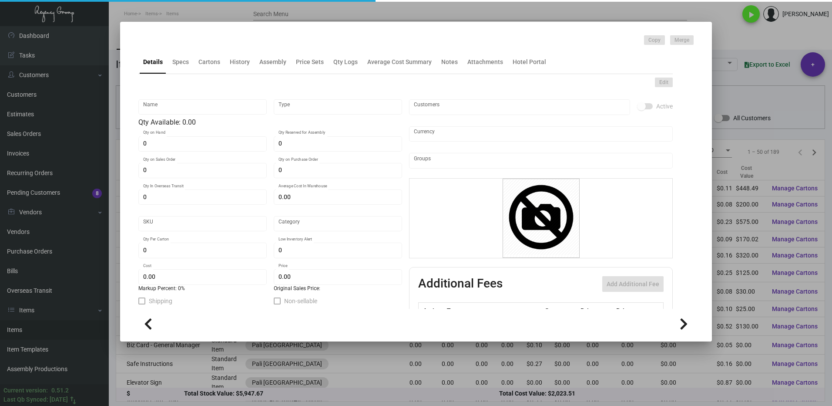
type input "Pali Painting Postcard"
type input "Inventory"
type input "4,000"
type input "$ 0.00"
type input "Standard"
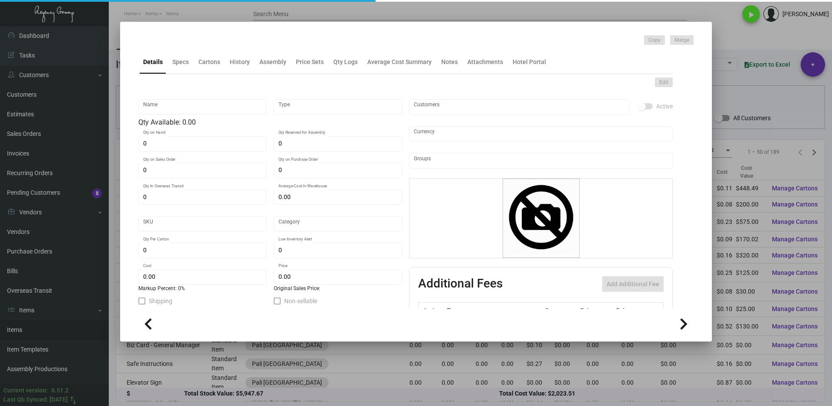
type input "$ 0.11212"
type input "$ 0.36"
checkbox input "true"
type input "United States Dollar $"
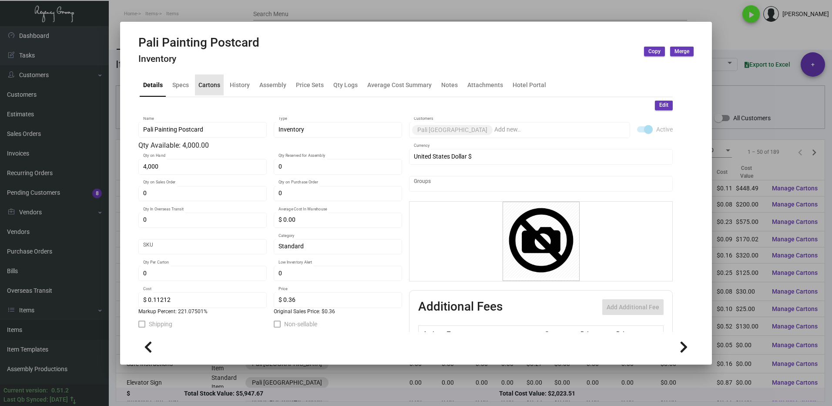
click at [209, 84] on div "Cartons" at bounding box center [209, 84] width 22 height 9
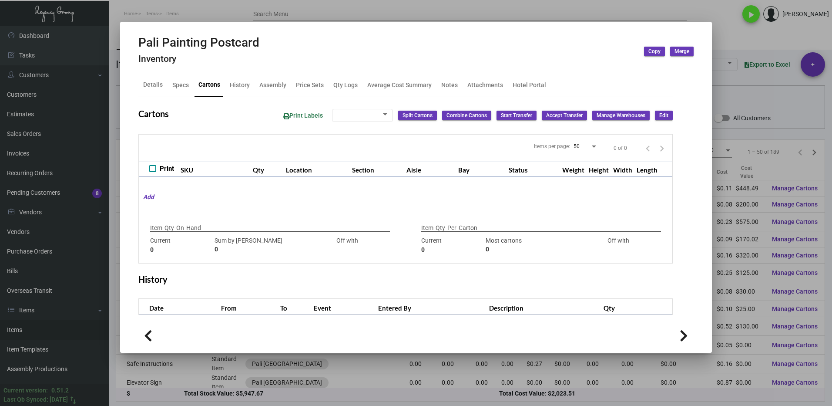
checkbox input "true"
type input "4,000"
type input "+4000"
type input "0"
click at [340, 86] on div "Qty Logs" at bounding box center [345, 84] width 24 height 9
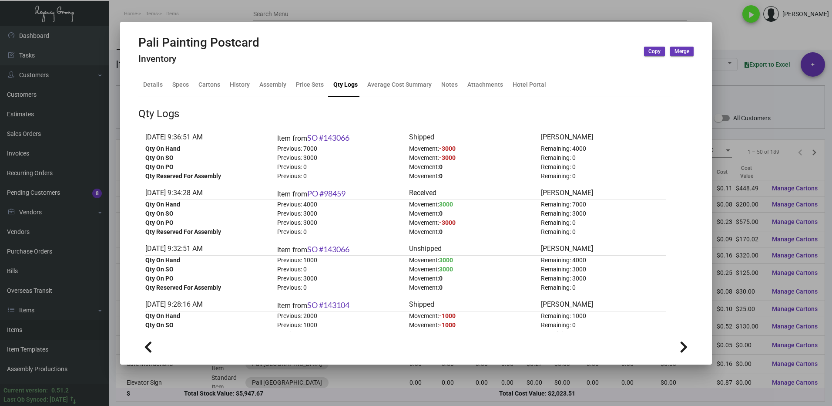
click at [716, 48] on div at bounding box center [416, 203] width 832 height 406
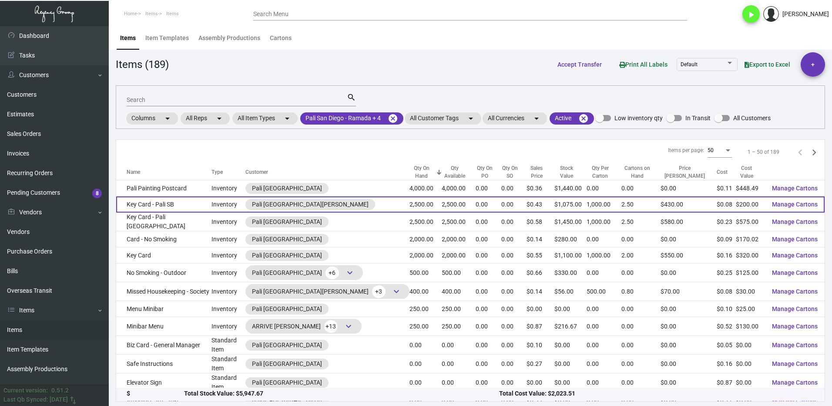
click at [194, 205] on td "Key Card - Pali SB" at bounding box center [163, 204] width 95 height 16
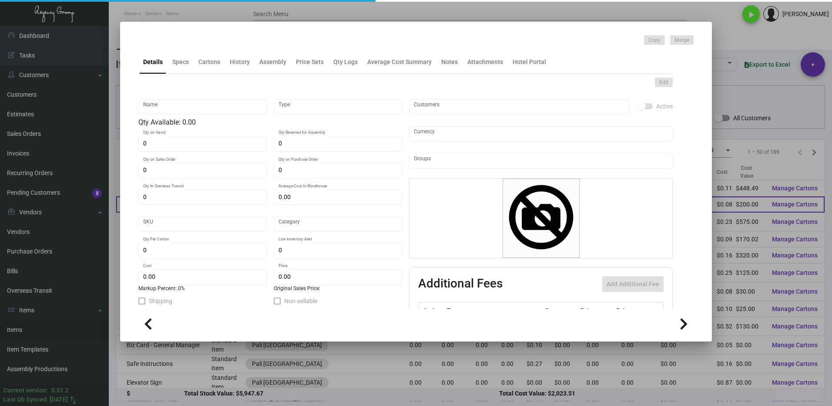
type input "Key Card - Pali SB"
type input "Inventory"
type input "2,500"
type input "1,000"
type input "$ 0.09889"
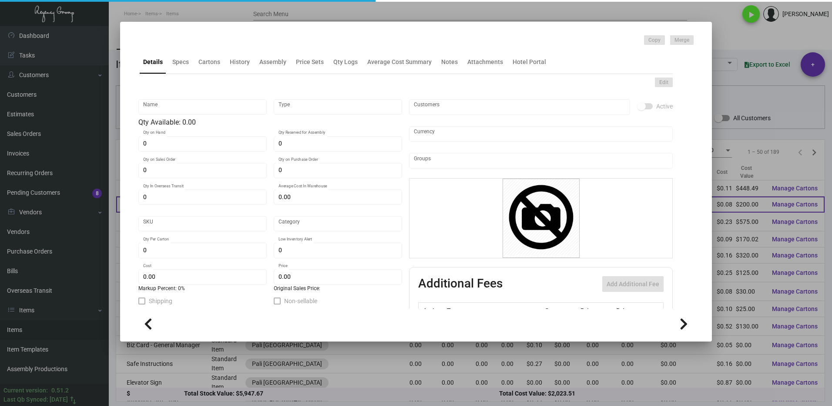
type input "SB-Key Card -0"
type input "Standard"
type input "1,000"
type input "$ 0.08"
type input "$ 0.43"
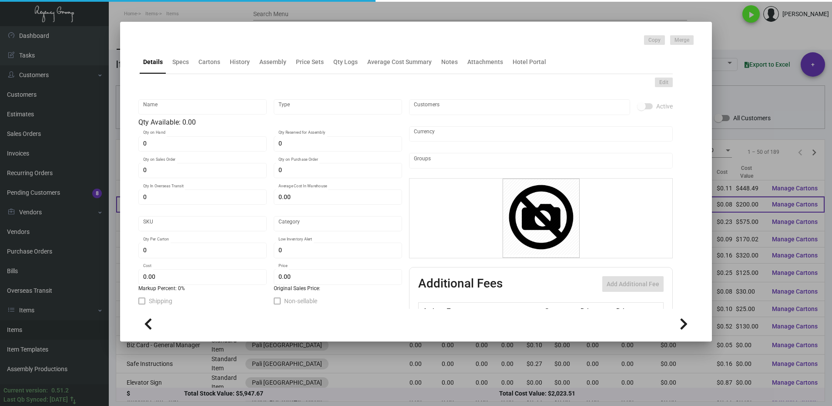
checkbox input "true"
type input "United States Dollar $"
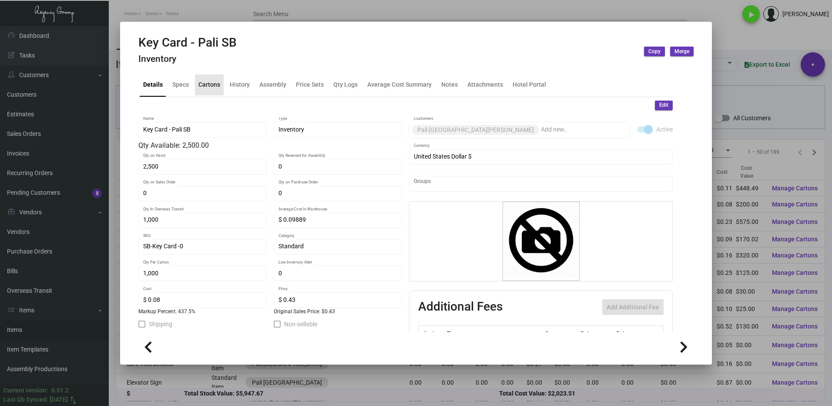
click at [213, 84] on div "Cartons" at bounding box center [209, 84] width 22 height 9
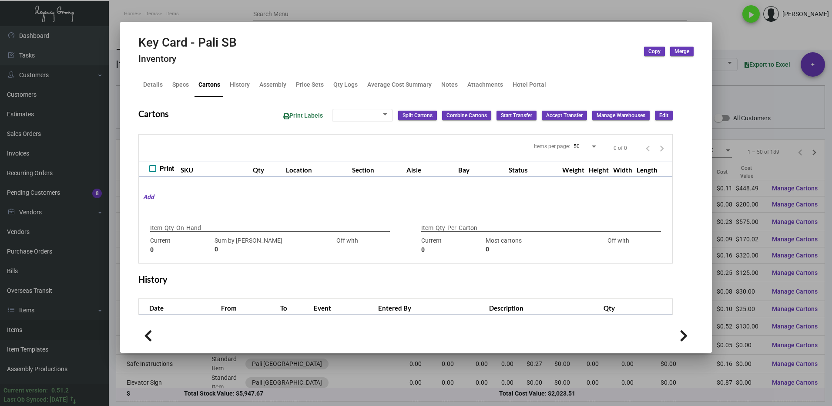
type input "2,500"
type input "3400"
type input "-900"
type input "1,000"
type input "1000"
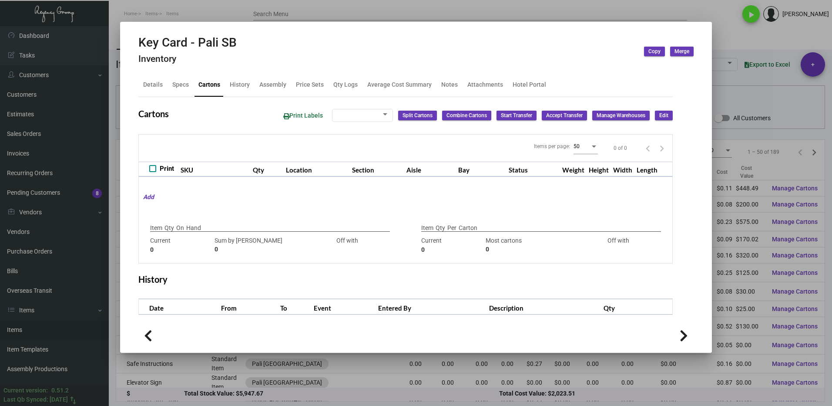
type input "0"
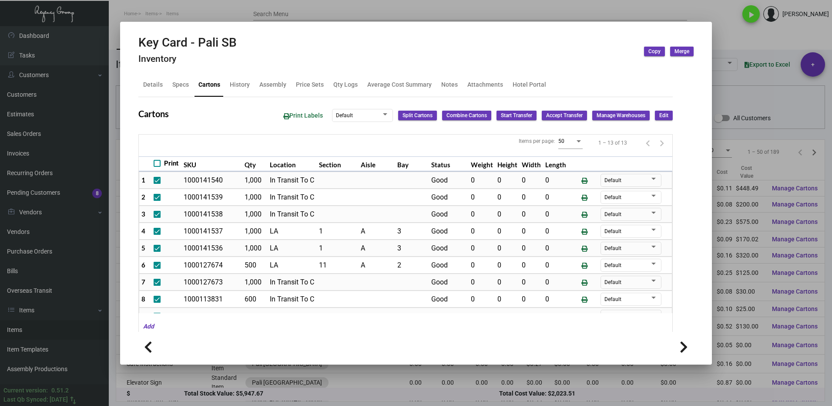
scroll to position [4, 0]
drag, startPoint x: 232, startPoint y: 44, endPoint x: 140, endPoint y: 44, distance: 92.3
click at [140, 44] on div "Key Card - Pali SB Inventory Copy Merge" at bounding box center [415, 51] width 555 height 33
click at [188, 22] on icon at bounding box center [187, 20] width 8 height 9
copy h2 "Key Card - Pali SB"
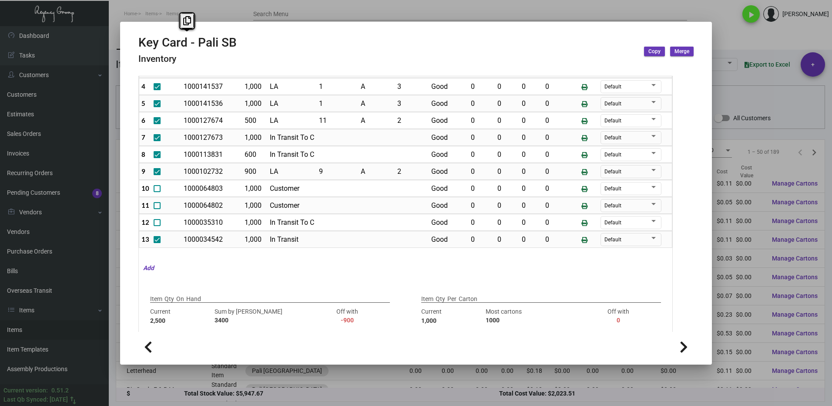
scroll to position [48, 0]
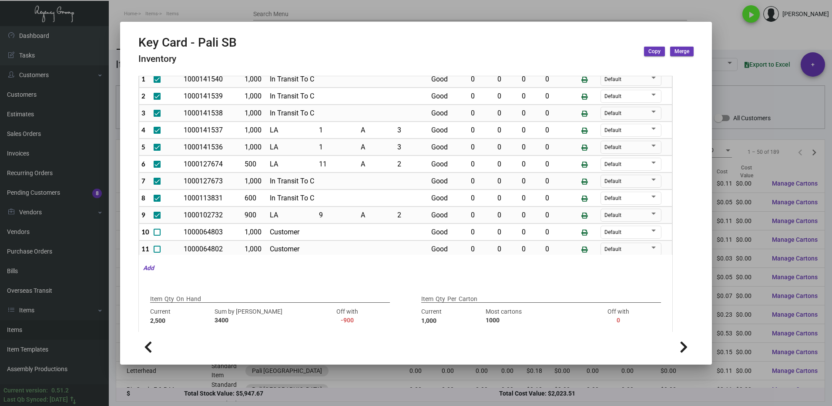
click at [723, 23] on div at bounding box center [416, 203] width 832 height 406
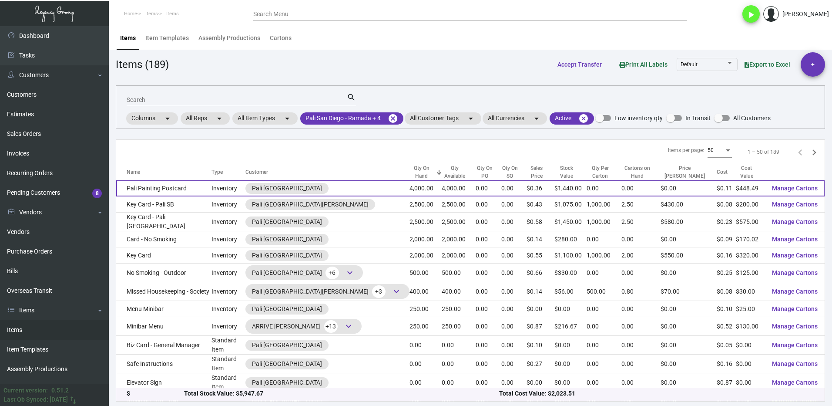
click at [203, 189] on td "Pali Painting Postcard" at bounding box center [163, 188] width 95 height 16
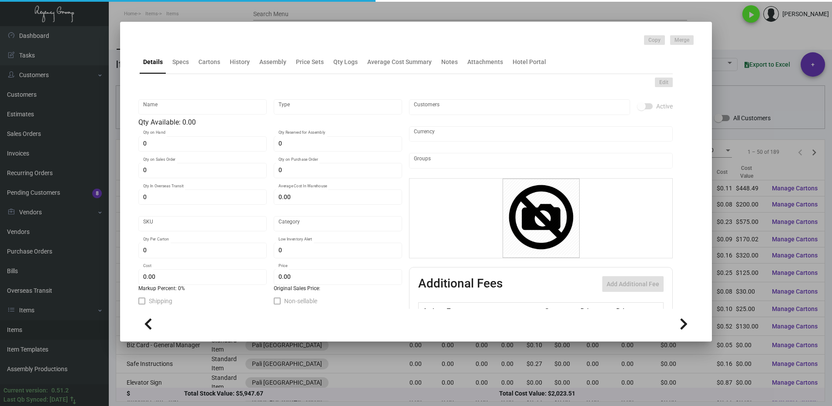
type input "Pali Painting Postcard"
type input "Inventory"
type input "4,000"
type input "$ 0.00"
type input "Standard"
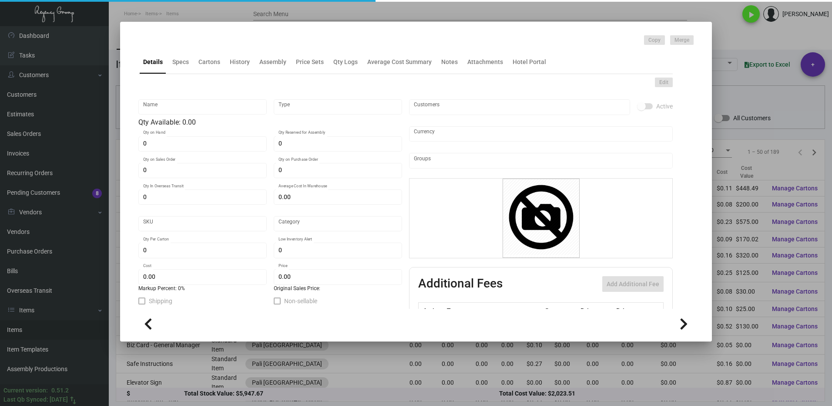
type input "$ 0.11212"
type input "$ 0.36"
checkbox input "true"
type input "United States Dollar $"
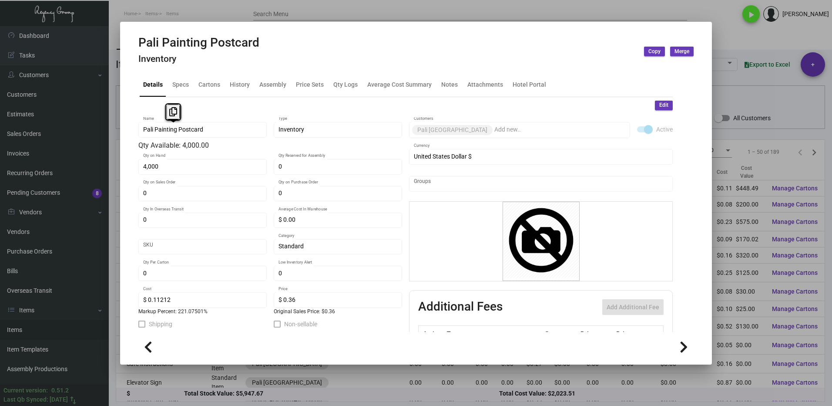
click at [139, 132] on div "Pali Painting Postcard Name" at bounding box center [202, 129] width 128 height 17
click at [174, 107] on button at bounding box center [173, 112] width 14 height 16
click at [735, 34] on div at bounding box center [416, 203] width 832 height 406
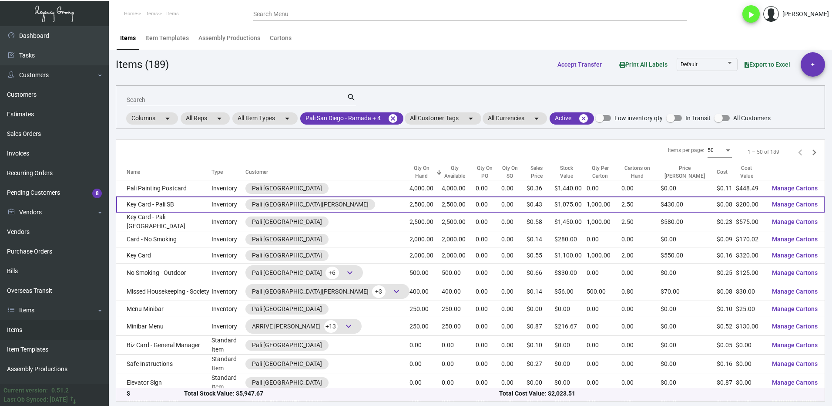
click at [184, 206] on td "Key Card - Pali SB" at bounding box center [163, 204] width 95 height 16
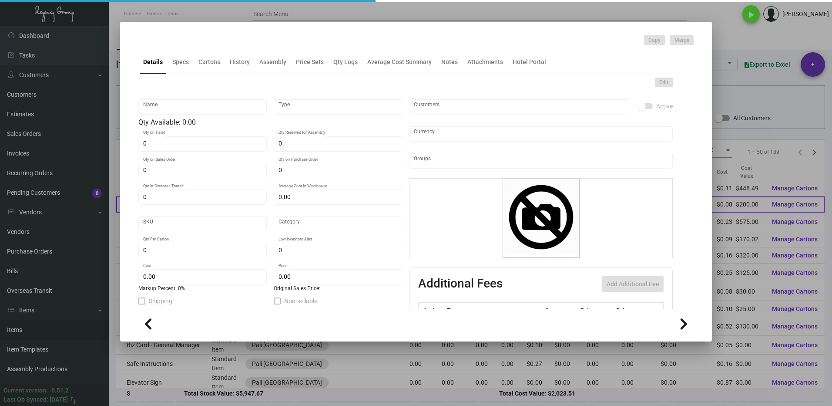
type input "Key Card - Pali SB"
type input "Inventory"
type input "2,500"
type input "1,000"
type input "$ 0.09889"
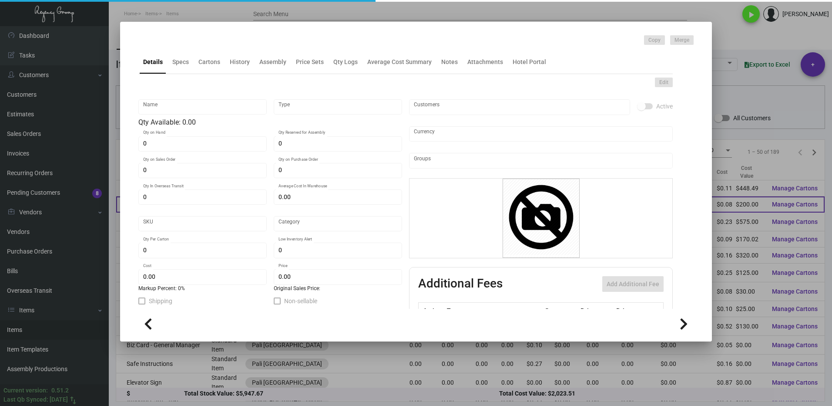
type input "SB-Key Card -0"
type input "Standard"
type input "1,000"
type input "$ 0.08"
type input "$ 0.43"
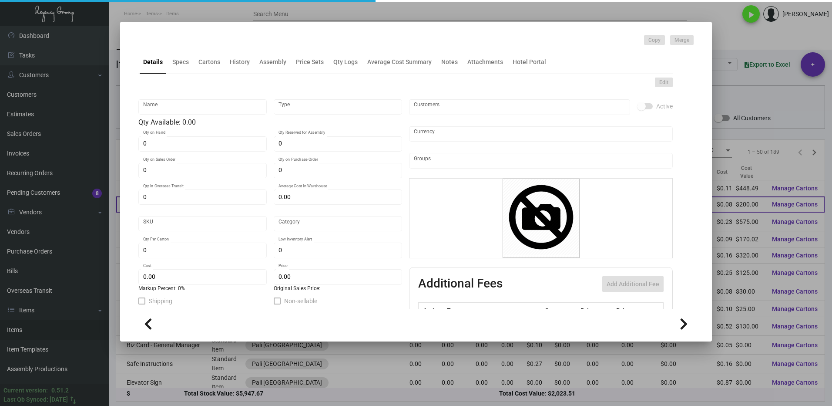
checkbox input "true"
type input "United States Dollar $"
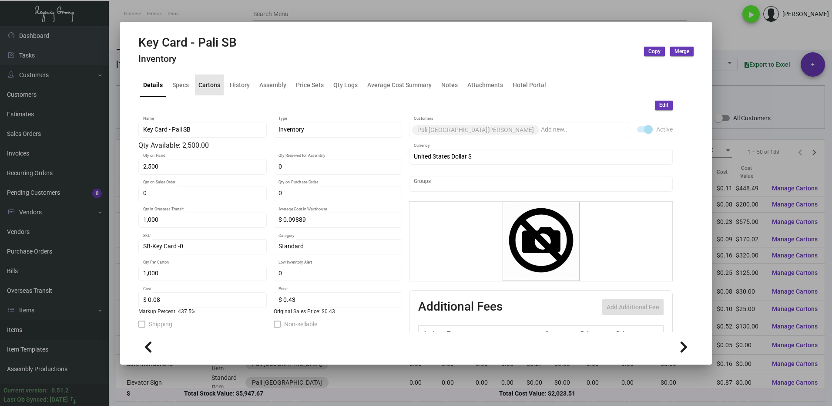
click at [206, 87] on div "Cartons" at bounding box center [209, 84] width 22 height 9
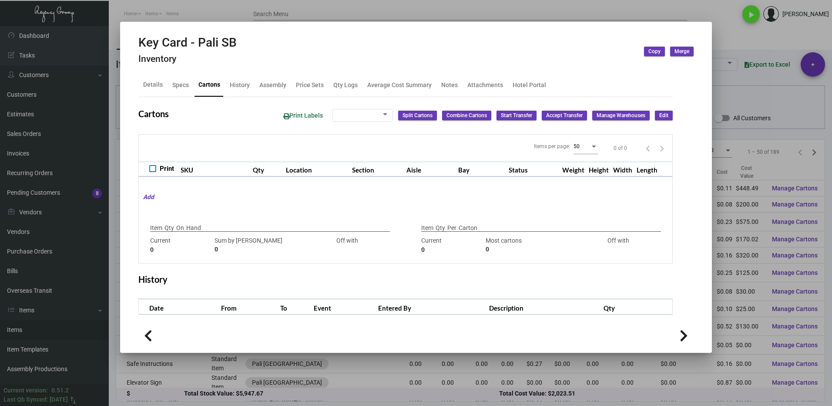
type input "2,500"
type input "3400"
type input "-900"
type input "1,000"
type input "1000"
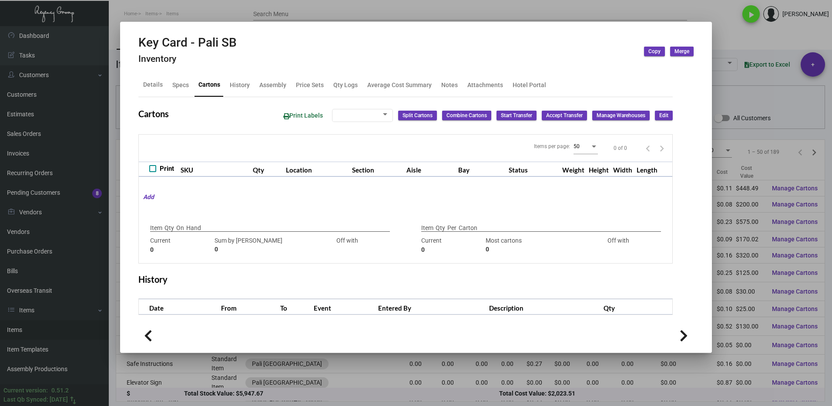
type input "0"
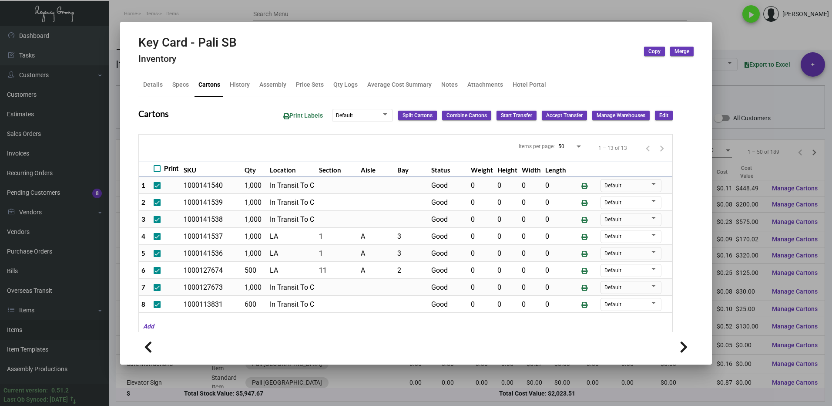
click at [720, 44] on div at bounding box center [416, 203] width 832 height 406
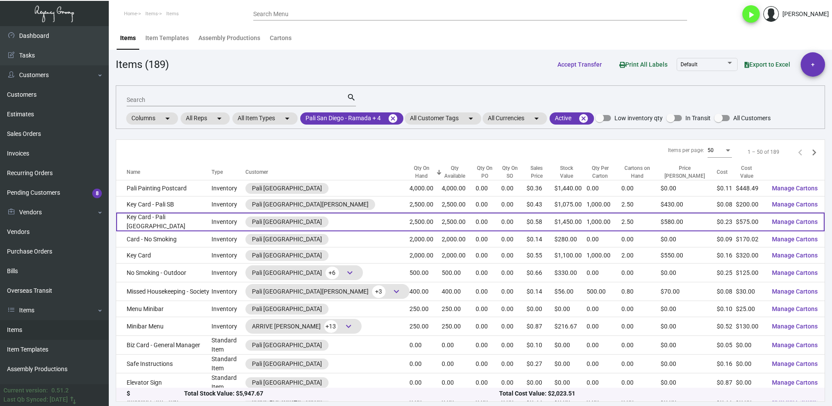
click at [201, 220] on td "Key Card - Pali [GEOGRAPHIC_DATA]" at bounding box center [163, 221] width 95 height 19
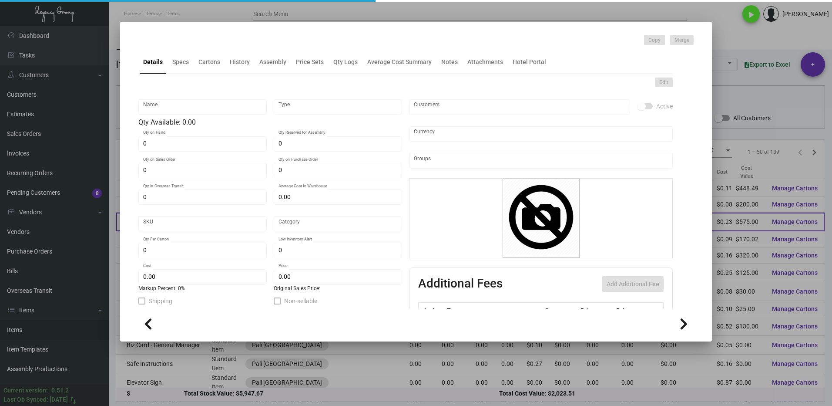
type input "Key Card - Pali [GEOGRAPHIC_DATA]"
type input "Inventory"
type input "2,500"
type input "$ 0.26409"
type input "PALI [PERSON_NAME]-Key Card -45"
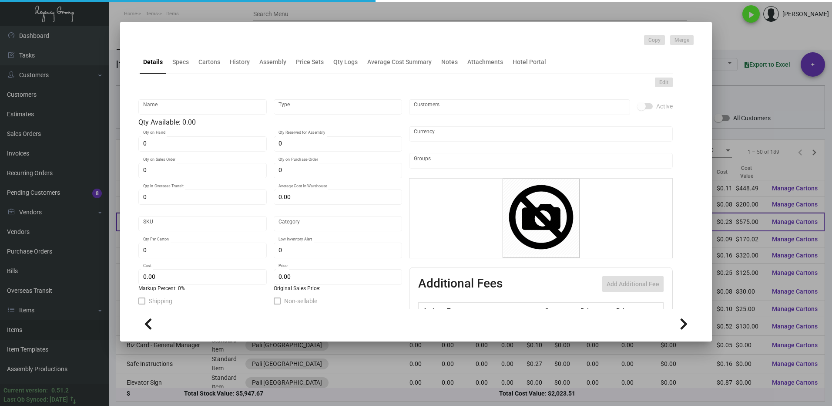
type input "Standard"
type input "1,000"
type input "$ 0.23"
type input "$ 0.58"
checkbox input "true"
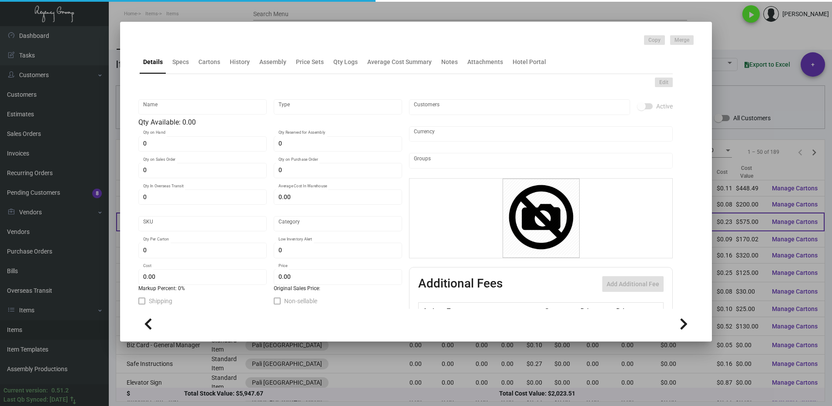
type input "United States Dollar $"
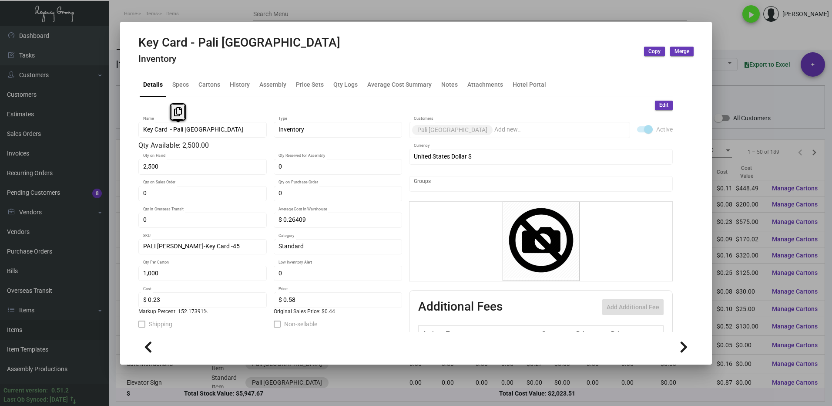
click at [140, 130] on div "Key Card - Pali [GEOGRAPHIC_DATA] Name" at bounding box center [202, 129] width 128 height 17
click at [176, 111] on icon at bounding box center [178, 111] width 8 height 9
drag, startPoint x: 212, startPoint y: 89, endPoint x: 209, endPoint y: 95, distance: 6.8
click at [212, 89] on div "Cartons" at bounding box center [209, 84] width 22 height 9
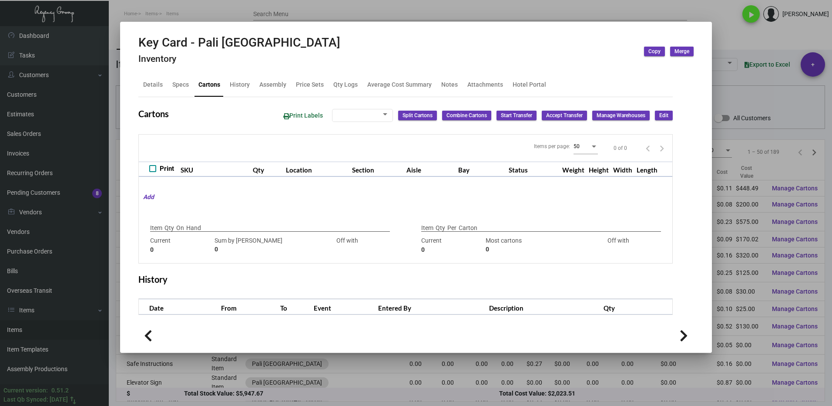
type input "2,500"
type input "11500"
type input "-9000"
type input "1,000"
type input "1000"
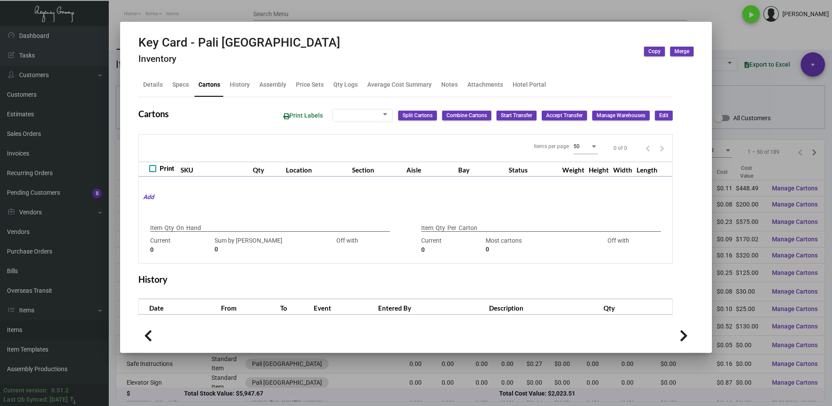
type input "0"
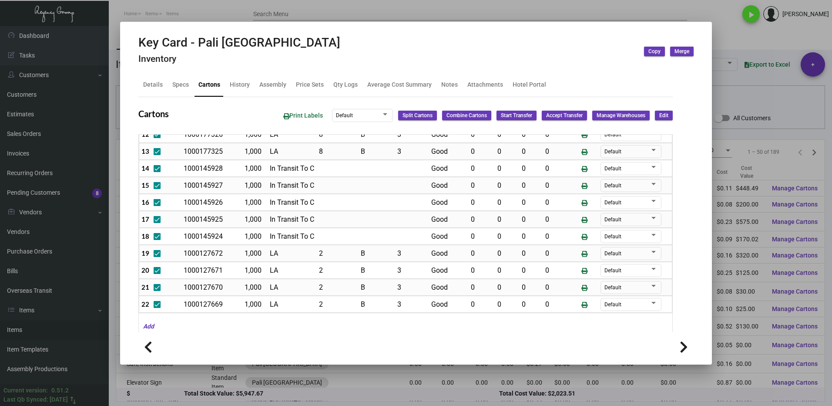
scroll to position [261, 0]
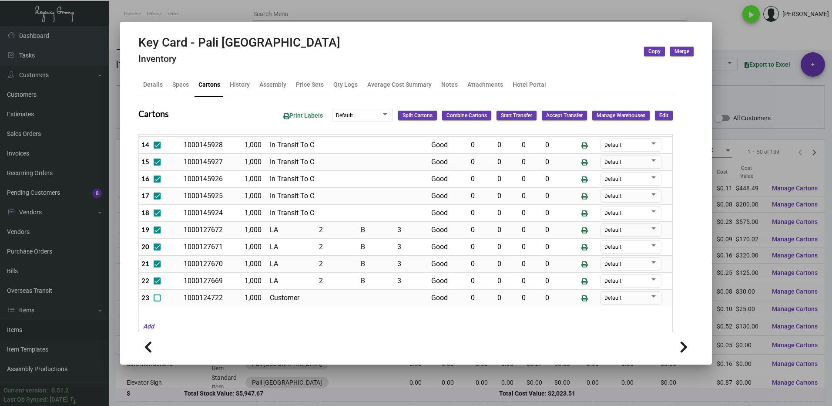
click at [743, 34] on div at bounding box center [416, 203] width 832 height 406
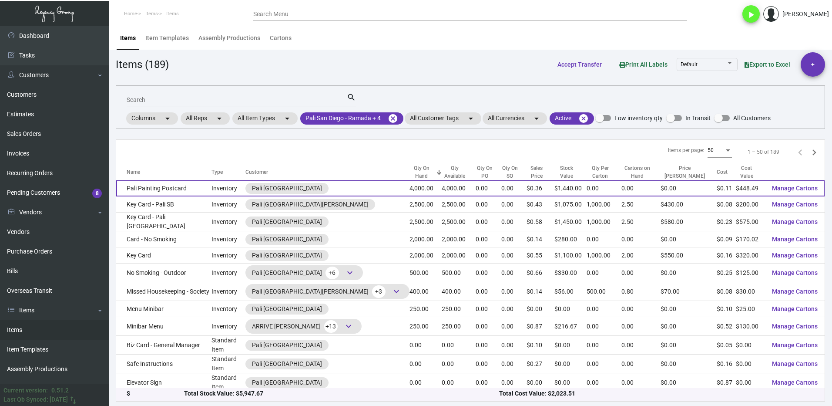
click at [194, 187] on td "Pali Painting Postcard" at bounding box center [163, 188] width 95 height 16
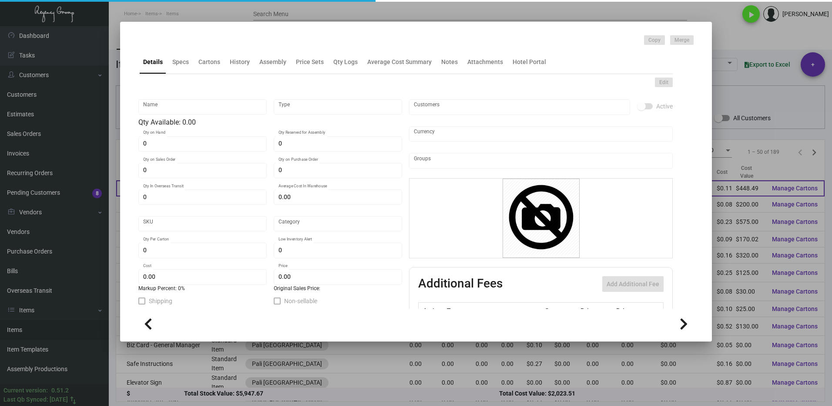
type input "Pali Painting Postcard"
type input "Inventory"
type input "4,000"
type input "$ 0.00"
type input "Standard"
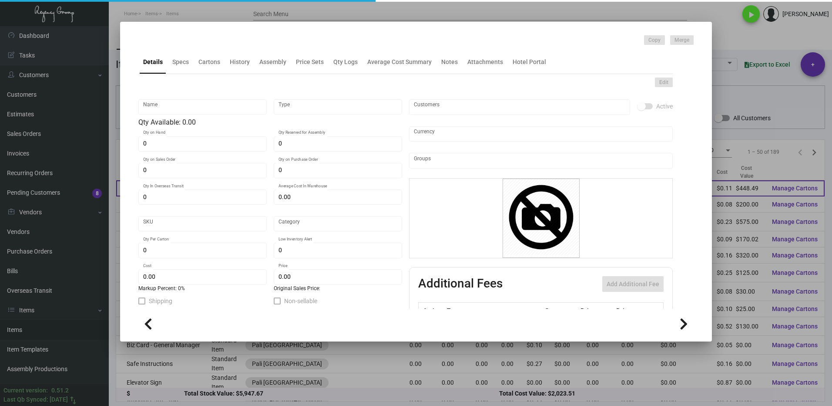
type input "$ 0.11212"
type input "$ 0.36"
checkbox input "true"
type input "United States Dollar $"
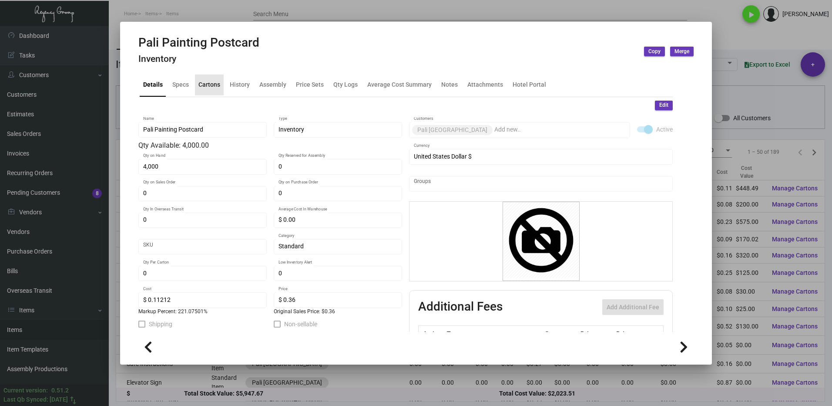
click at [208, 86] on div "Cartons" at bounding box center [209, 84] width 22 height 9
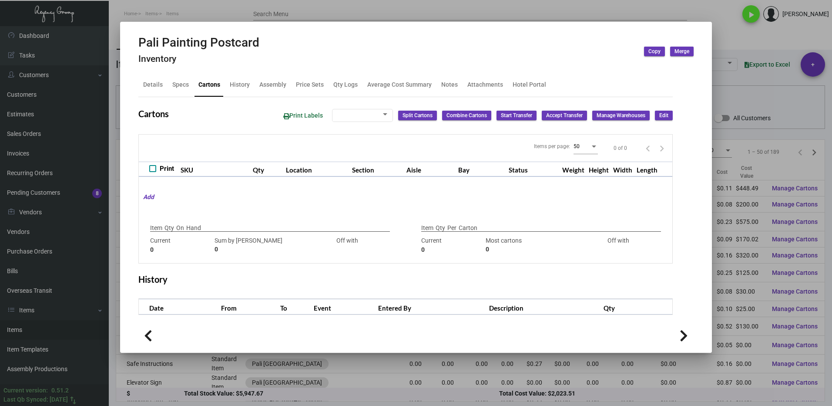
checkbox input "true"
type input "4,000"
type input "+4000"
type input "0"
click at [339, 89] on div "Qty Logs" at bounding box center [345, 84] width 24 height 9
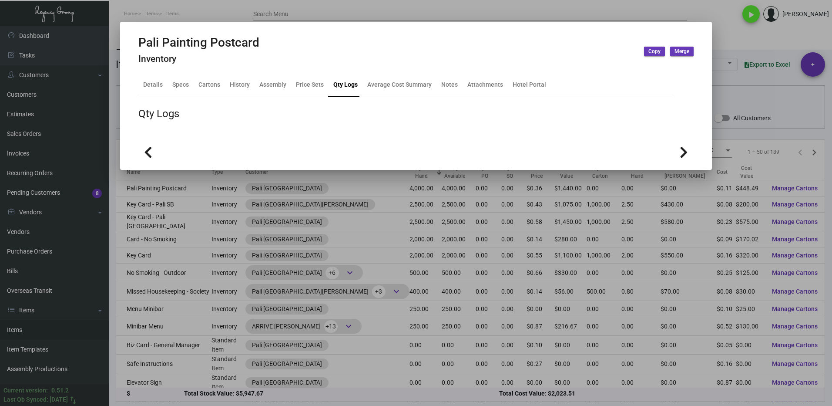
click at [738, 47] on div at bounding box center [416, 203] width 832 height 406
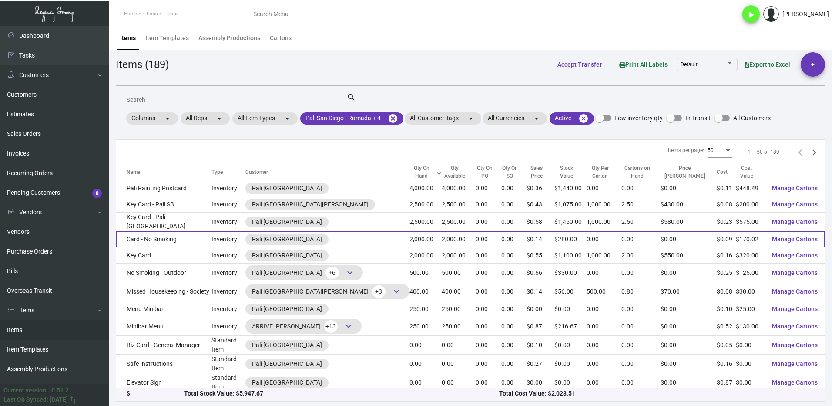
click at [194, 237] on td "Card - No Smoking" at bounding box center [163, 239] width 95 height 16
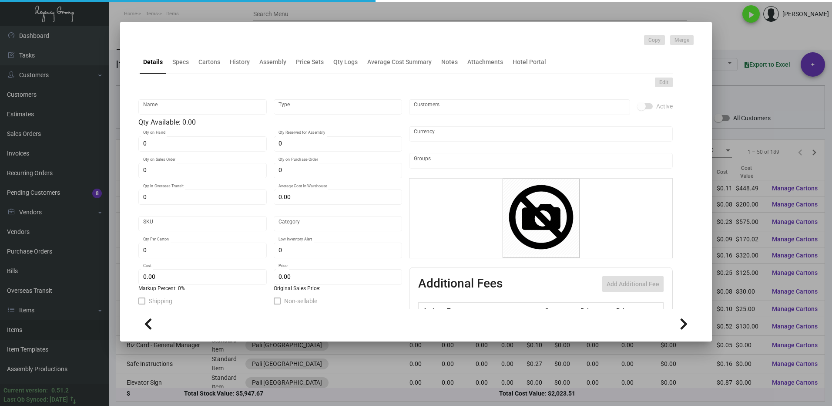
type input "Card - No Smoking"
type input "Inventory"
type input "2,000"
type input "$ 0.00"
type input "Standard"
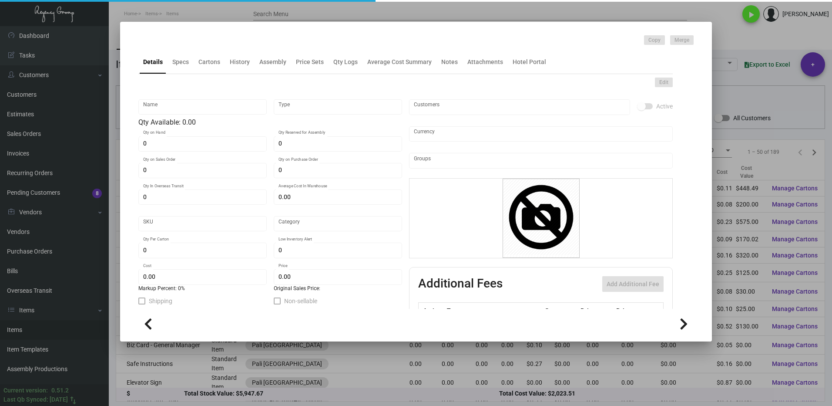
type input "$ 0.08501"
type input "$ 0.14"
checkbox input "true"
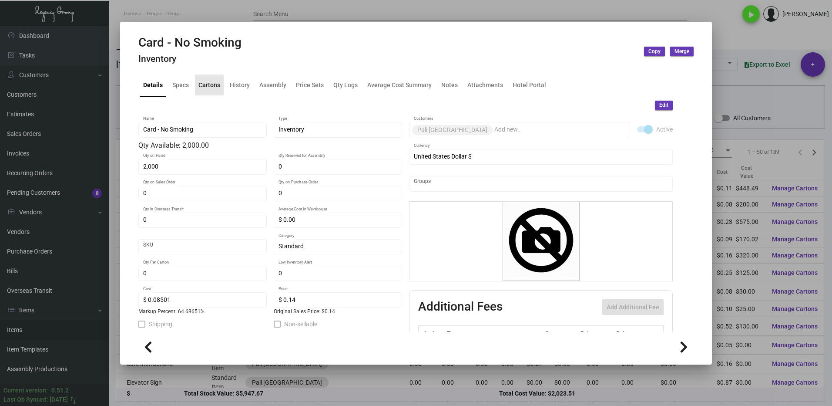
click at [206, 85] on div "Cartons" at bounding box center [209, 84] width 22 height 9
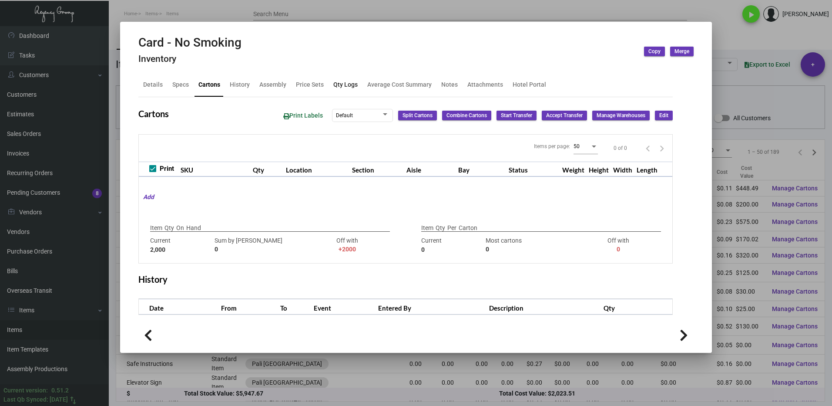
click at [341, 89] on div "Qty Logs" at bounding box center [345, 84] width 24 height 9
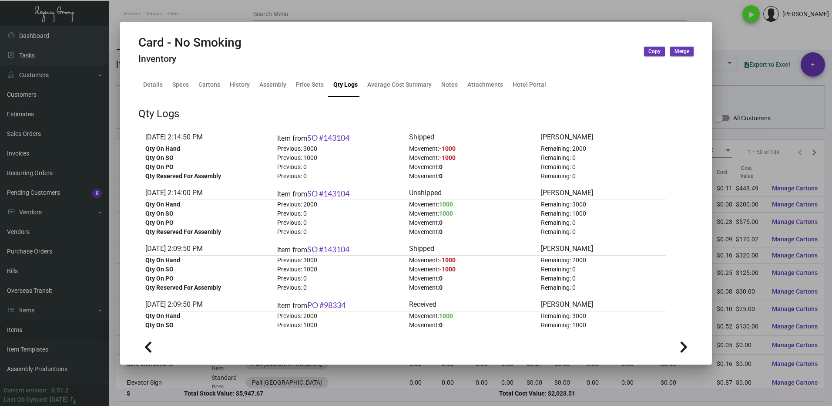
click at [736, 28] on div at bounding box center [416, 203] width 832 height 406
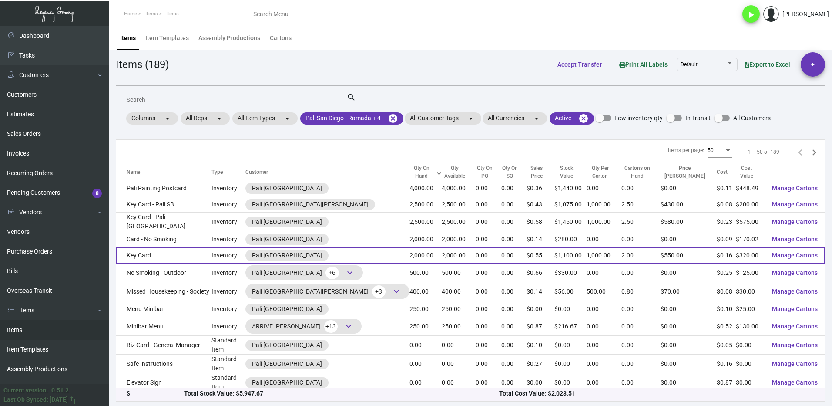
click at [185, 256] on td "Key Card" at bounding box center [163, 255] width 95 height 16
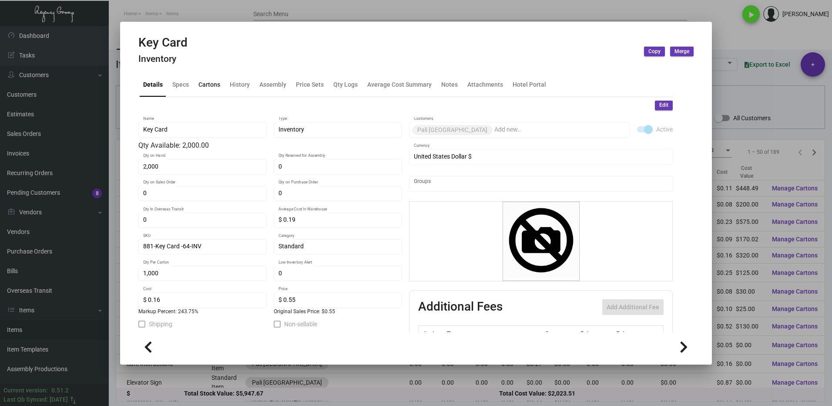
click at [212, 87] on div "Cartons" at bounding box center [209, 84] width 22 height 9
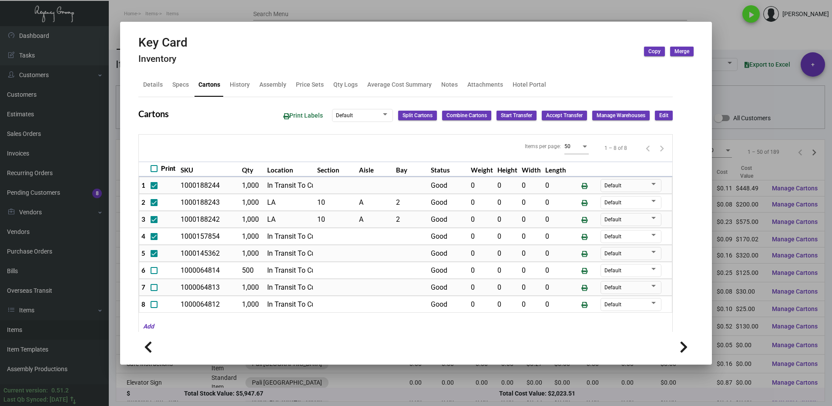
click at [731, 39] on div at bounding box center [416, 203] width 832 height 406
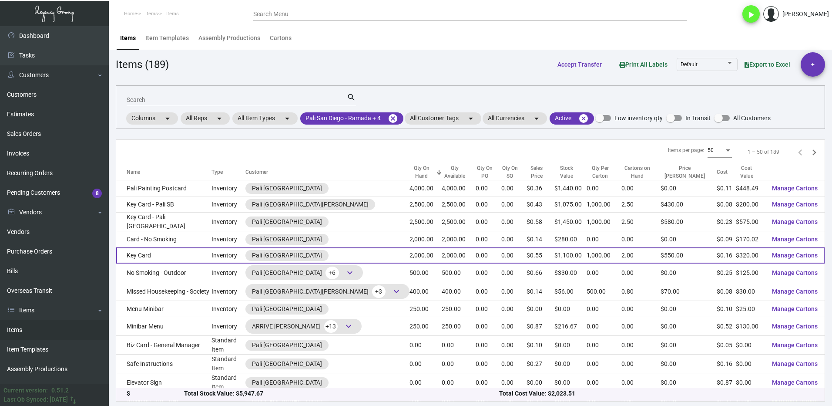
click at [196, 257] on td "Key Card" at bounding box center [163, 255] width 95 height 16
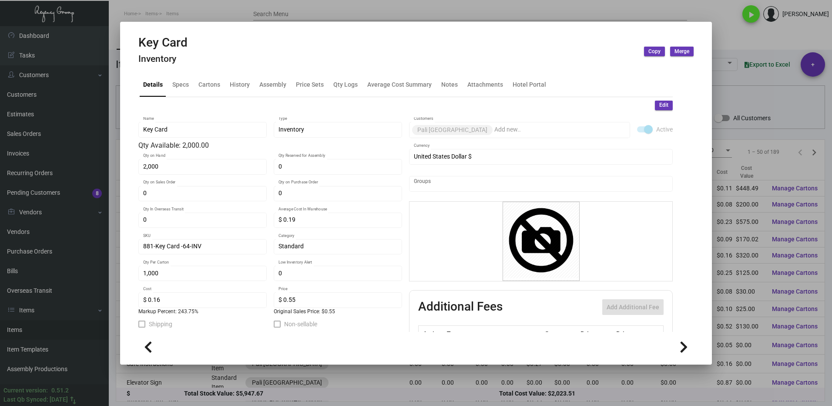
click at [725, 44] on div at bounding box center [416, 203] width 832 height 406
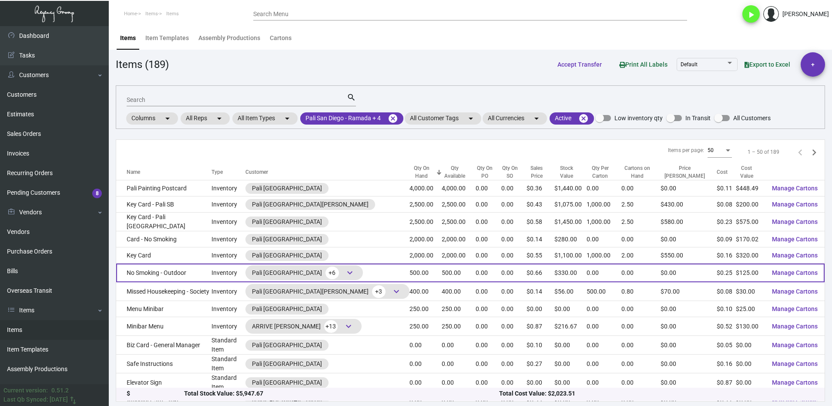
click at [195, 273] on td "No Smoking - Outdoor" at bounding box center [163, 272] width 95 height 19
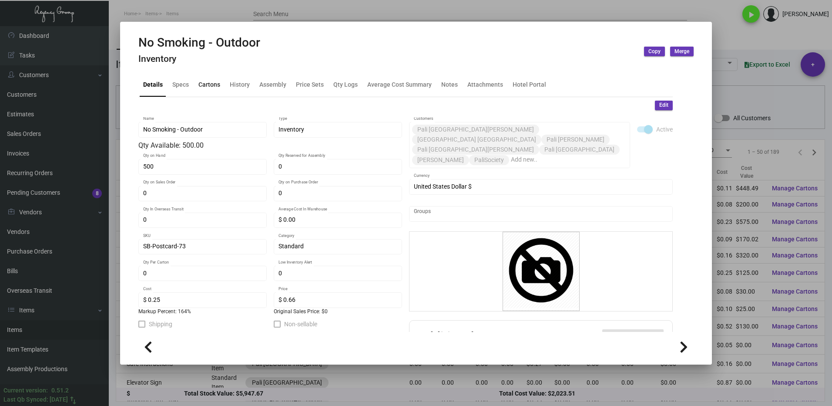
click at [208, 82] on div "Cartons" at bounding box center [209, 84] width 22 height 9
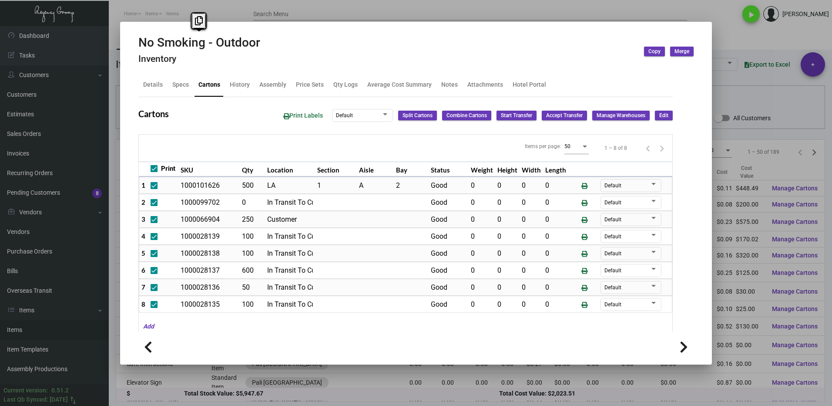
drag, startPoint x: 265, startPoint y: 43, endPoint x: 137, endPoint y: 40, distance: 128.0
click at [137, 40] on mat-dialog-container "No Smoking - Outdoor Inventory Copy Merge Details Specs Cartons History Assembl…" at bounding box center [416, 193] width 592 height 343
click at [200, 22] on icon at bounding box center [199, 20] width 8 height 9
copy h2 "No Smoking - Outdoor"
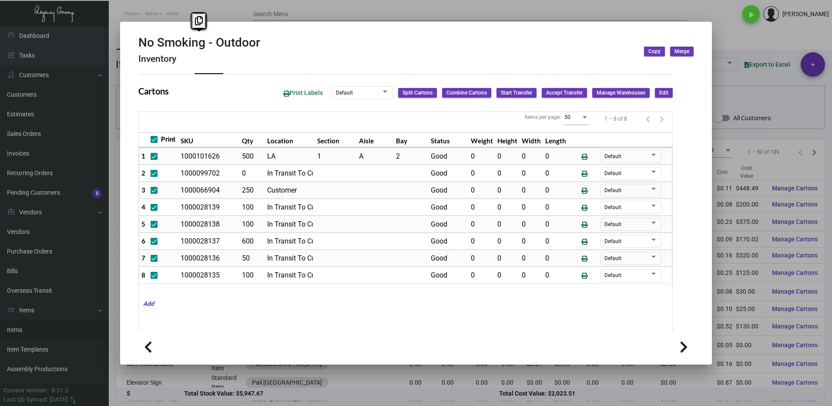
scroll to position [44, 0]
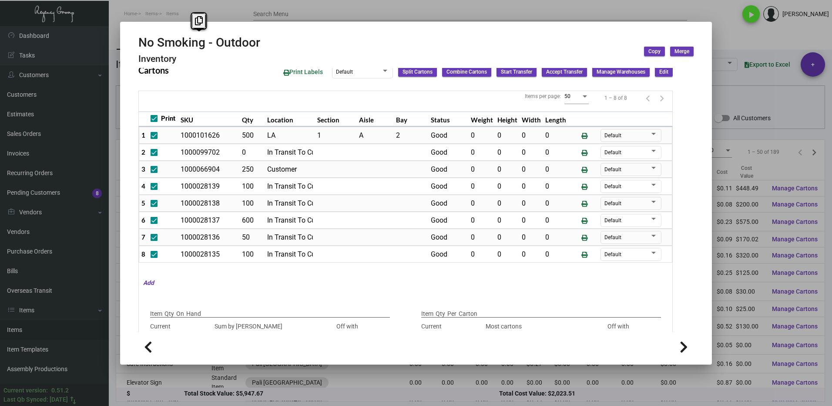
click at [736, 34] on div at bounding box center [416, 203] width 832 height 406
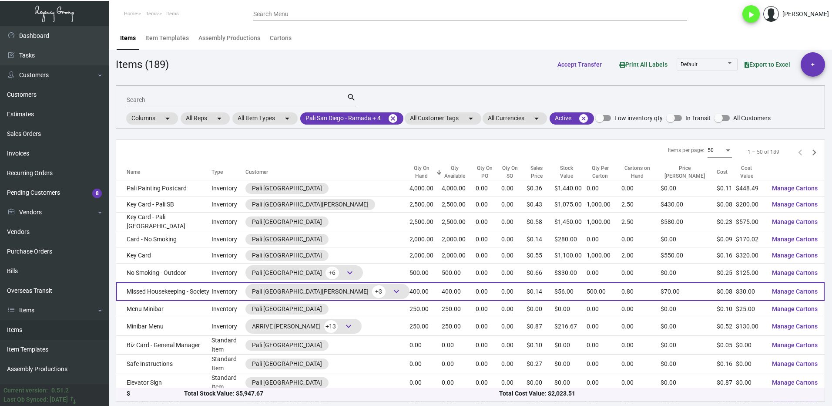
click at [148, 286] on td "Missed Housekeeping - Society" at bounding box center [163, 291] width 95 height 19
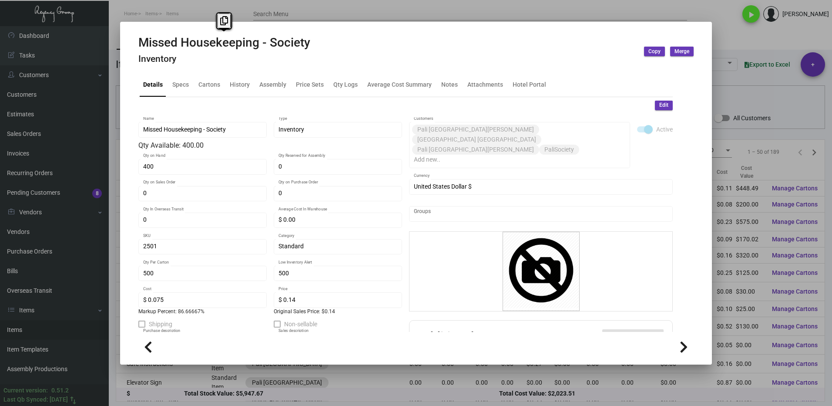
drag, startPoint x: 316, startPoint y: 45, endPoint x: 135, endPoint y: 46, distance: 181.1
click at [135, 46] on mat-dialog-container "Missed Housekeeping - Society Inventory Copy Merge Details Specs Cartons Histor…" at bounding box center [416, 193] width 592 height 343
click at [220, 24] on icon at bounding box center [224, 20] width 8 height 9
copy h2 "Missed Housekeeping - Society"
click at [207, 89] on div "Cartons" at bounding box center [209, 84] width 22 height 9
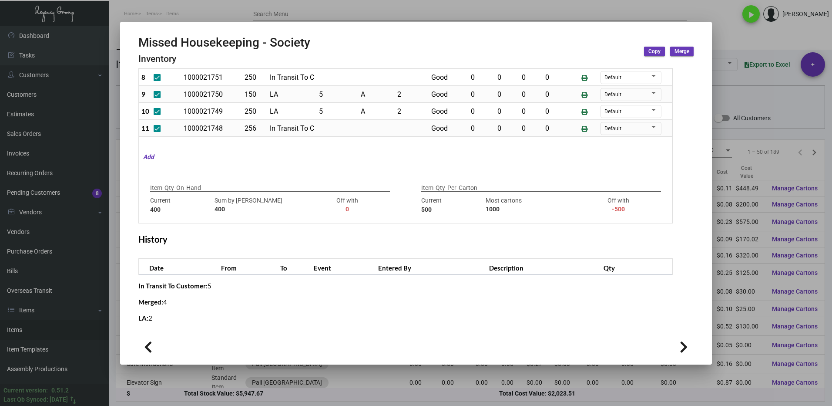
scroll to position [173, 0]
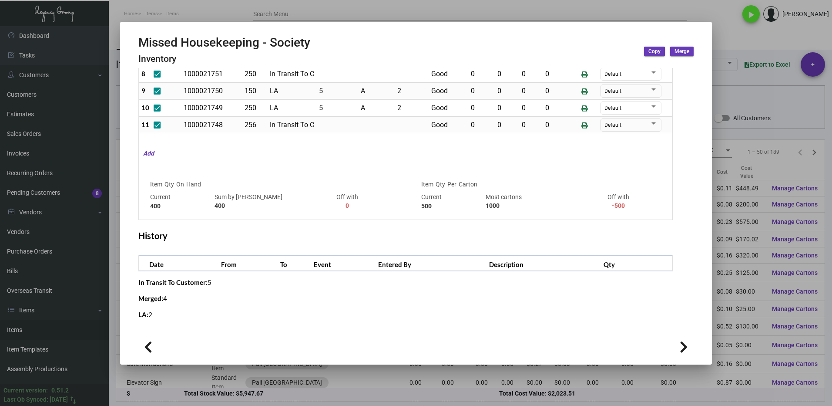
click at [729, 23] on div at bounding box center [416, 203] width 832 height 406
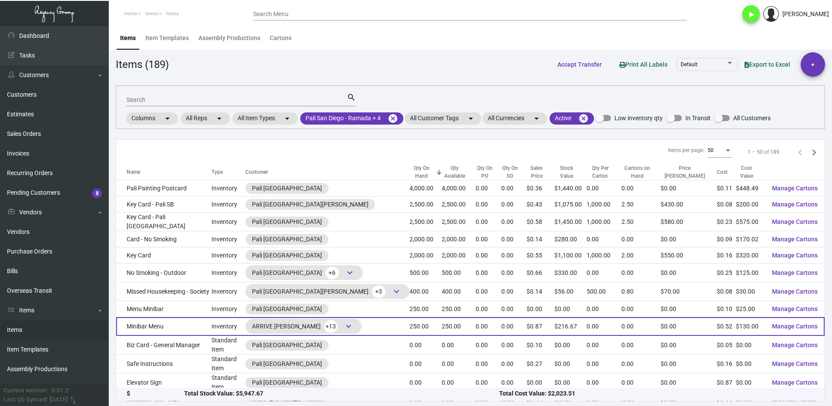
click at [343, 322] on span "keyboard_arrow_down" at bounding box center [348, 326] width 10 height 10
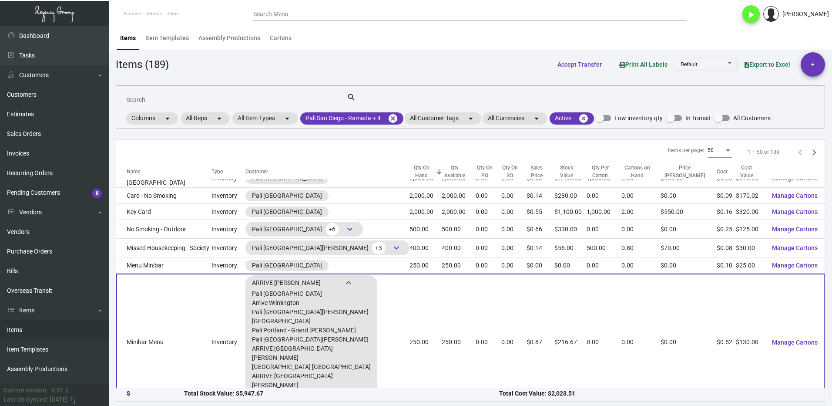
scroll to position [87, 0]
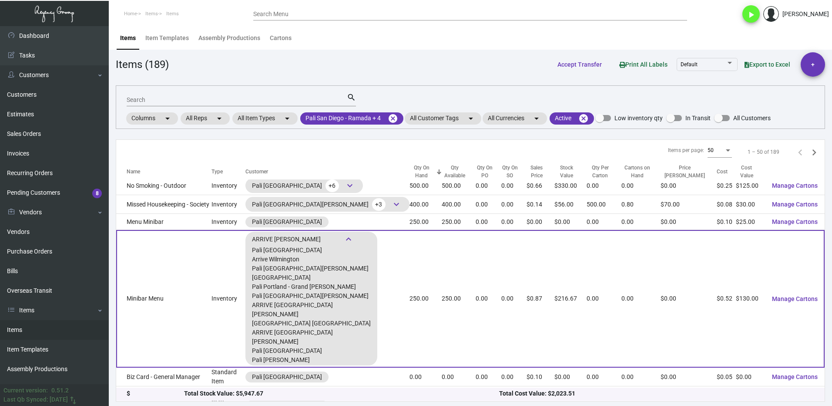
click at [173, 312] on td "Minibar Menu" at bounding box center [163, 299] width 95 height 138
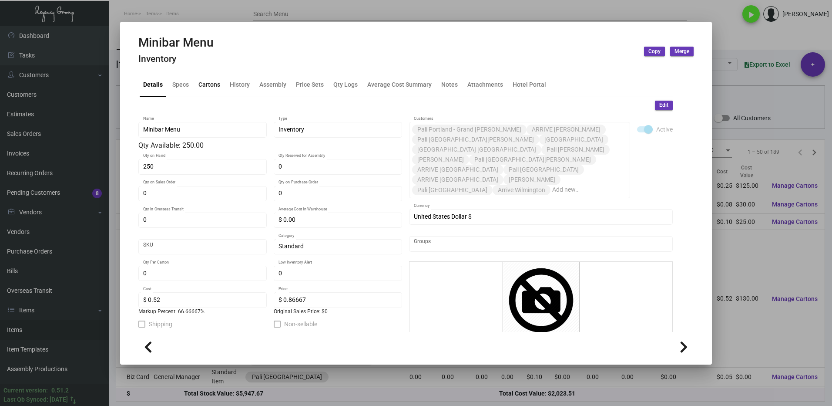
click at [201, 80] on div "Cartons" at bounding box center [209, 84] width 29 height 21
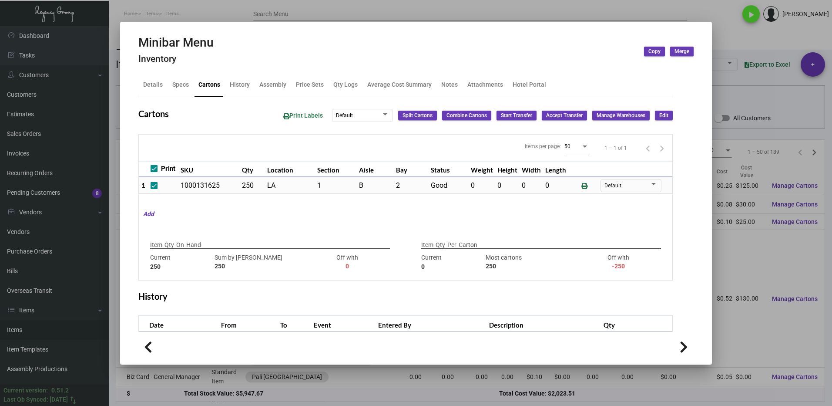
click at [721, 42] on div at bounding box center [416, 203] width 832 height 406
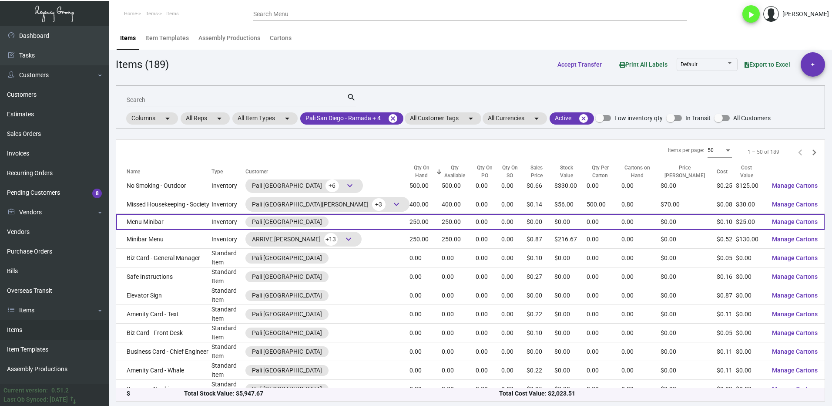
click at [179, 220] on td "Menu Minibar" at bounding box center [163, 222] width 95 height 16
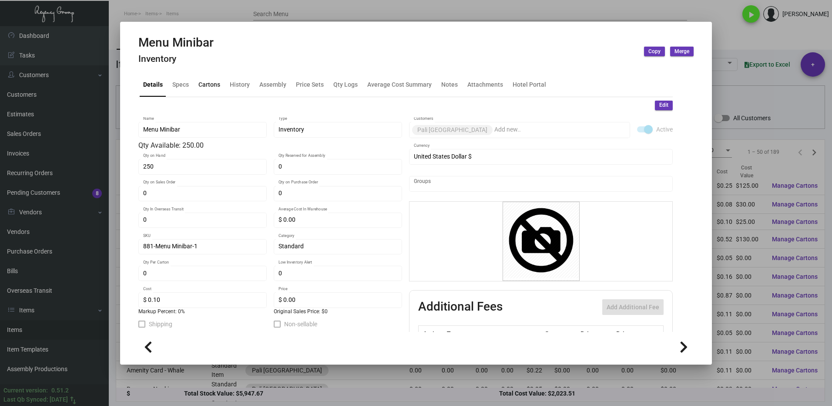
click at [205, 92] on div "Cartons" at bounding box center [209, 84] width 29 height 21
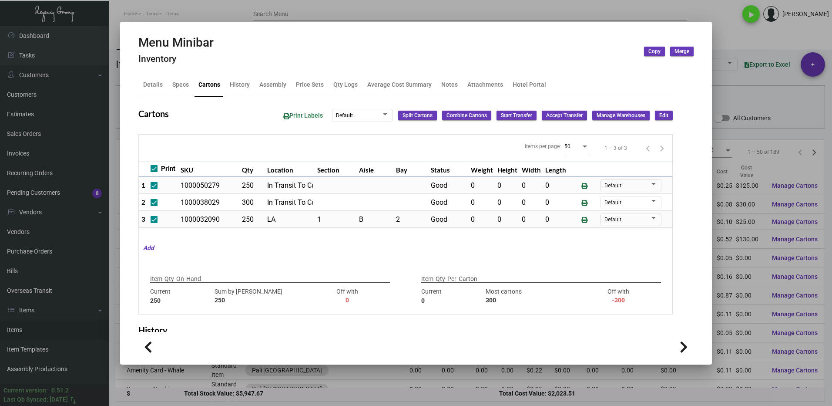
click at [731, 37] on div at bounding box center [416, 203] width 832 height 406
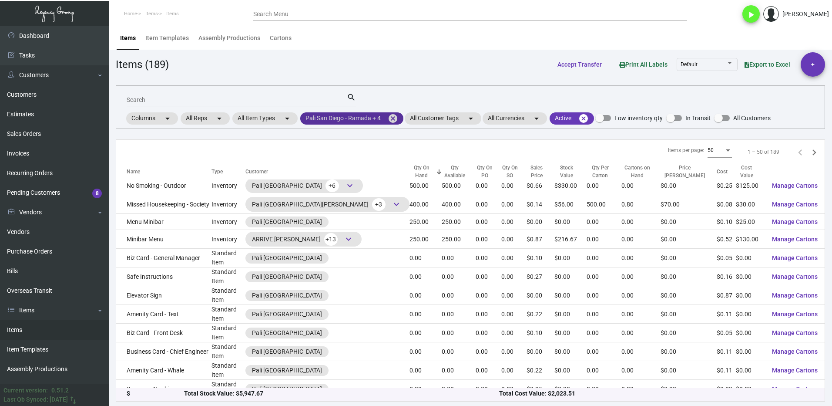
click at [393, 117] on mat-icon "cancel" at bounding box center [393, 118] width 10 height 10
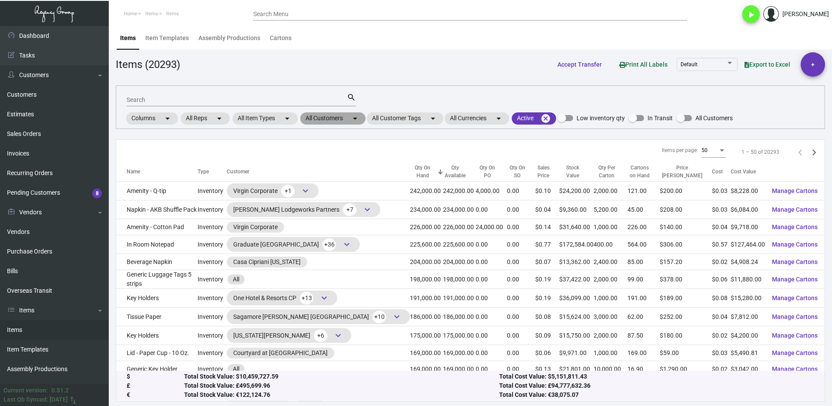
drag, startPoint x: 333, startPoint y: 114, endPoint x: 338, endPoint y: 118, distance: 6.3
click at [334, 115] on mat-chip "All Customers arrow_drop_down" at bounding box center [332, 118] width 65 height 12
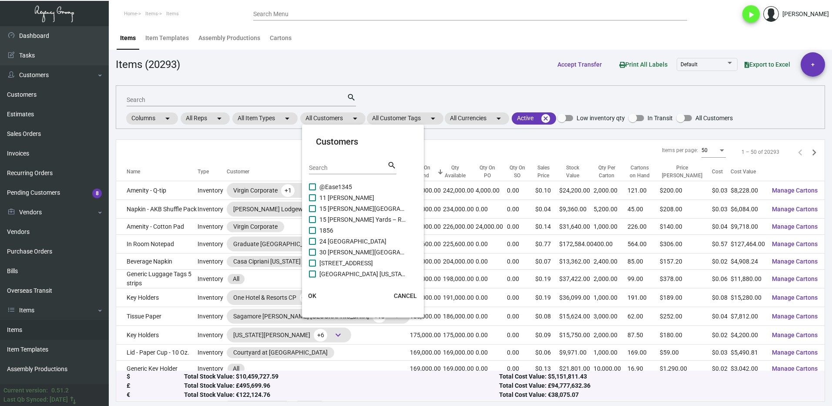
click at [319, 162] on div "Search" at bounding box center [348, 167] width 78 height 13
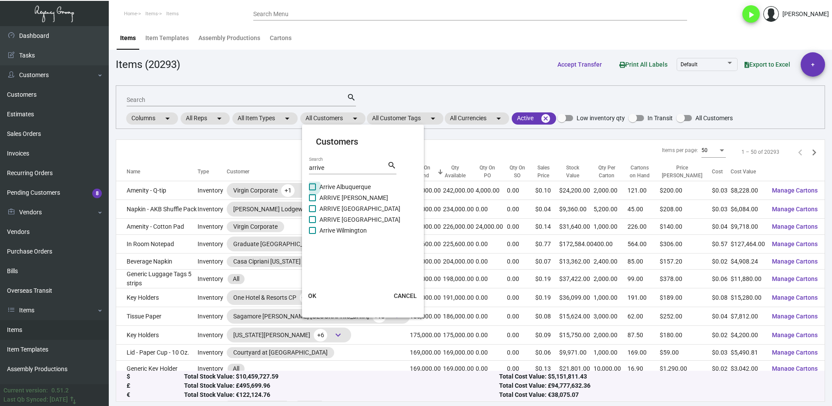
drag, startPoint x: 317, startPoint y: 187, endPoint x: 315, endPoint y: 194, distance: 7.3
click at [316, 187] on label "Arrive Albuquerque" at bounding box center [357, 186] width 97 height 10
click at [312, 190] on input "Arrive Albuquerque" at bounding box center [312, 190] width 0 height 0
click at [314, 195] on span at bounding box center [312, 197] width 7 height 7
click at [312, 201] on input "ARRIVE [PERSON_NAME]" at bounding box center [312, 201] width 0 height 0
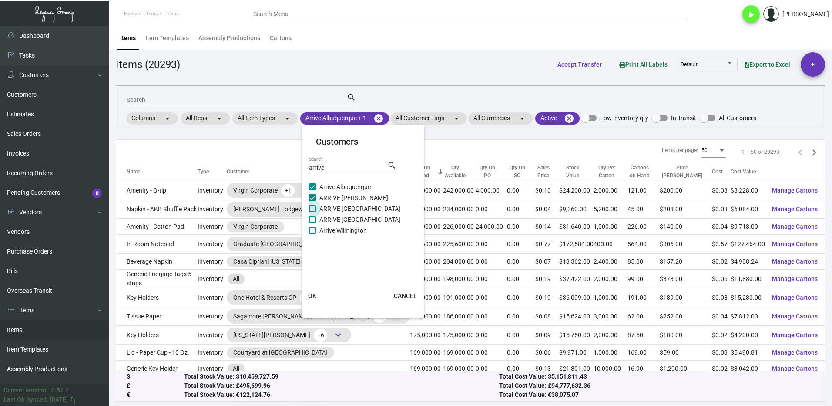
drag, startPoint x: 314, startPoint y: 207, endPoint x: 312, endPoint y: 220, distance: 12.9
click at [314, 208] on span at bounding box center [312, 208] width 7 height 7
click at [312, 212] on input "ARRIVE [GEOGRAPHIC_DATA]" at bounding box center [312, 212] width 0 height 0
click at [312, 220] on span at bounding box center [312, 219] width 7 height 7
click at [312, 223] on input "ARRIVE [GEOGRAPHIC_DATA]" at bounding box center [312, 223] width 0 height 0
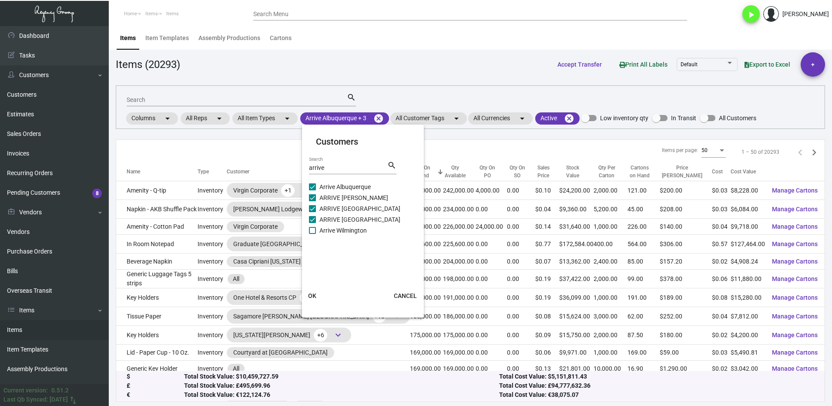
click at [310, 228] on span at bounding box center [312, 230] width 7 height 7
click at [312, 234] on input "Arrive Wilmington" at bounding box center [312, 234] width 0 height 0
click at [312, 296] on span "OK" at bounding box center [312, 295] width 8 height 7
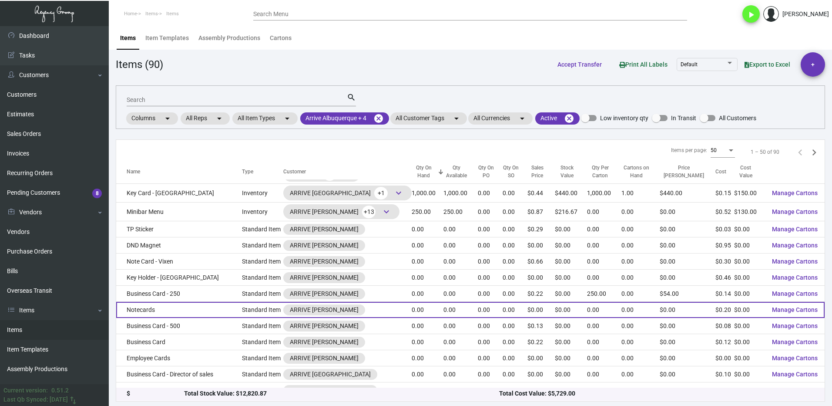
scroll to position [0, 0]
